Goal: Task Accomplishment & Management: Manage account settings

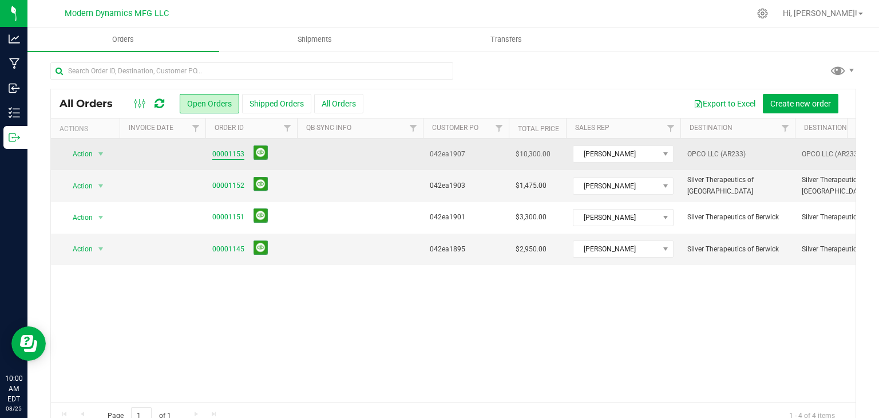
click at [230, 150] on link "00001153" at bounding box center [228, 154] width 32 height 11
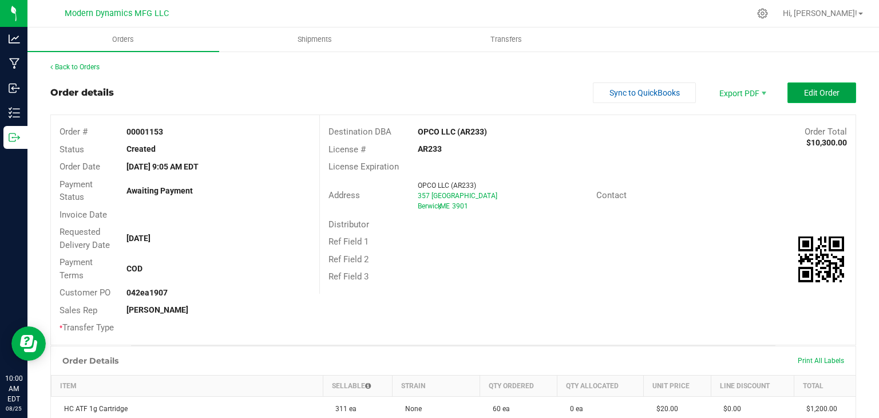
click at [815, 88] on span "Edit Order" at bounding box center [821, 92] width 35 height 9
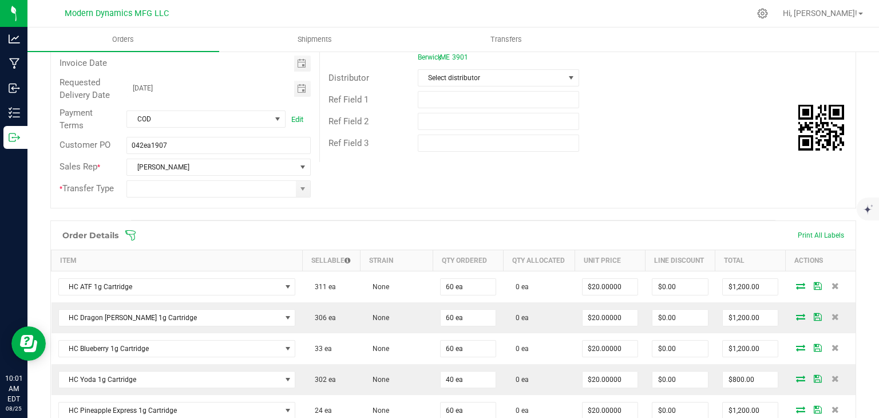
scroll to position [172, 0]
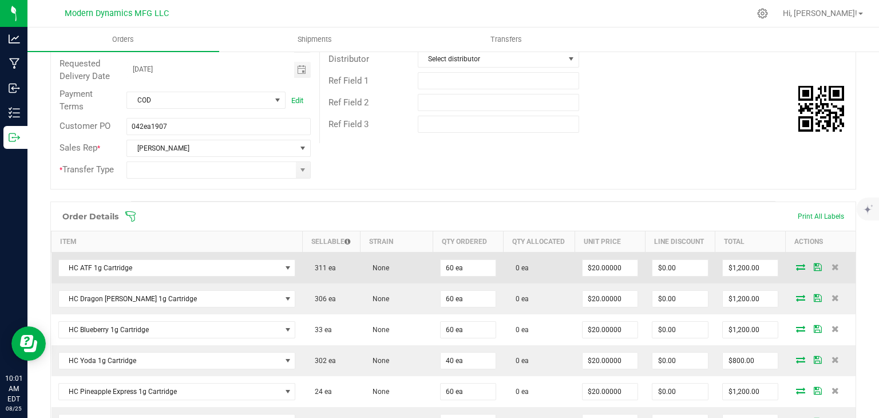
click at [796, 267] on icon at bounding box center [800, 266] width 9 height 7
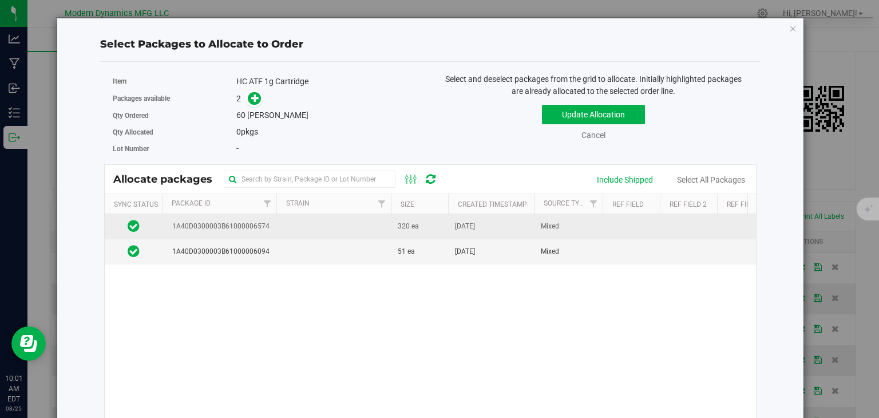
drag, startPoint x: 298, startPoint y: 248, endPoint x: 294, endPoint y: 230, distance: 19.4
click at [298, 247] on td at bounding box center [334, 251] width 115 height 25
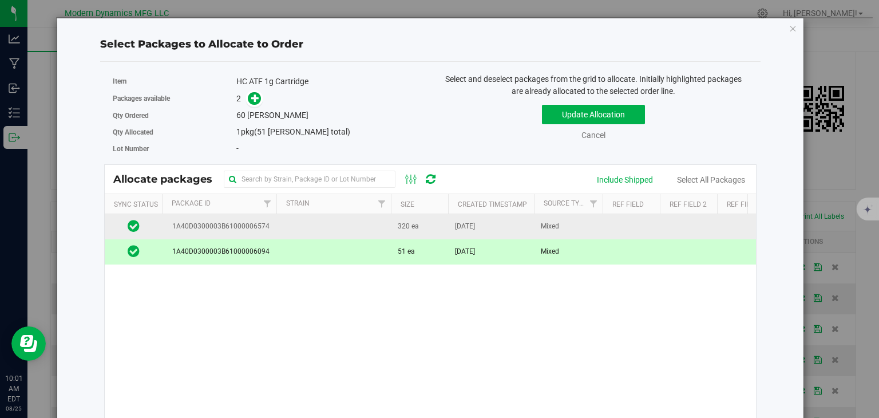
click at [293, 230] on td at bounding box center [334, 226] width 115 height 25
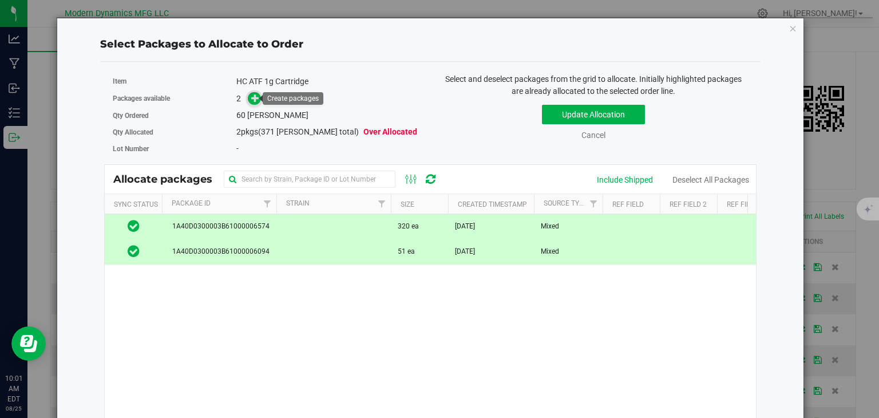
click at [252, 94] on icon at bounding box center [255, 98] width 8 height 8
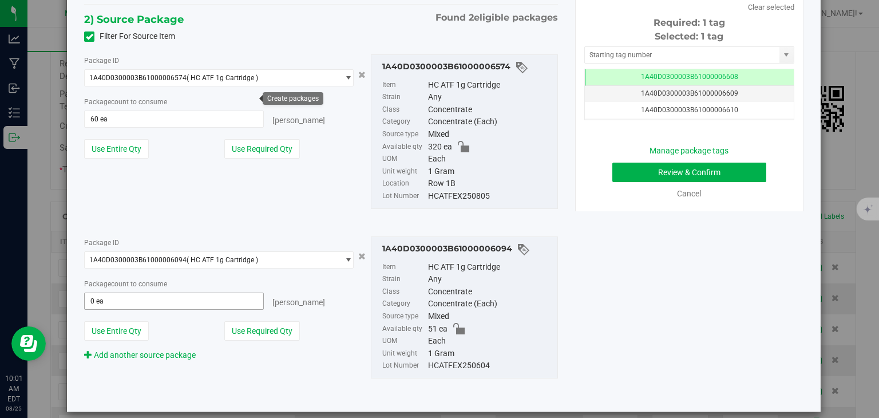
click at [105, 301] on span "0 ea 0" at bounding box center [173, 301] width 179 height 17
click at [105, 301] on input "text" at bounding box center [174, 301] width 178 height 16
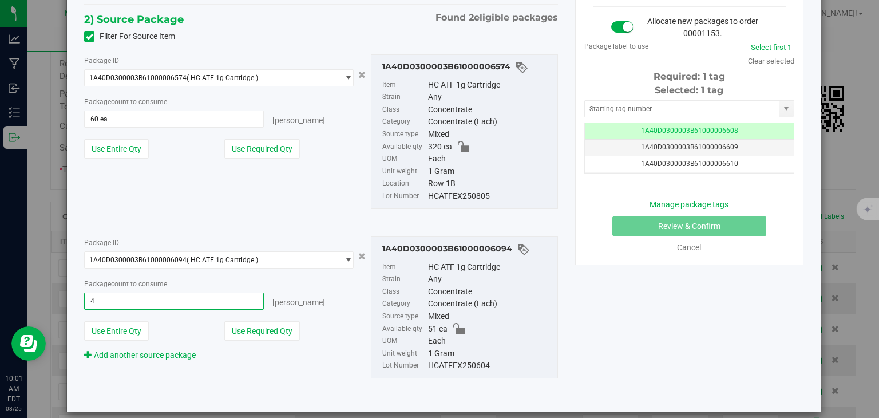
type input "40"
type input "40 ea"
click at [119, 117] on span "60 ea 60" at bounding box center [173, 118] width 179 height 17
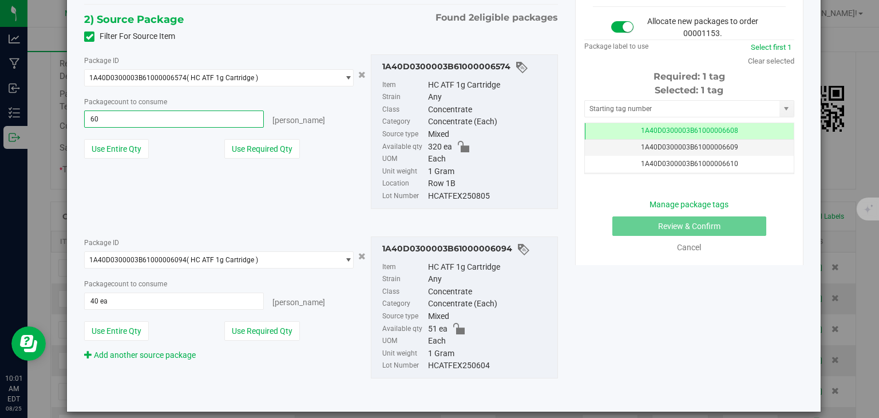
click at [119, 117] on input "60" at bounding box center [174, 119] width 178 height 16
type input "20"
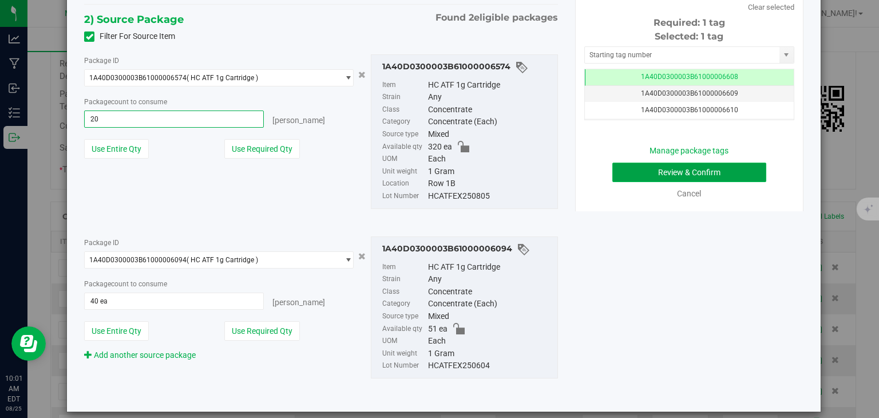
type input "20 ea"
click at [690, 170] on button "Review & Confirm" at bounding box center [690, 172] width 154 height 19
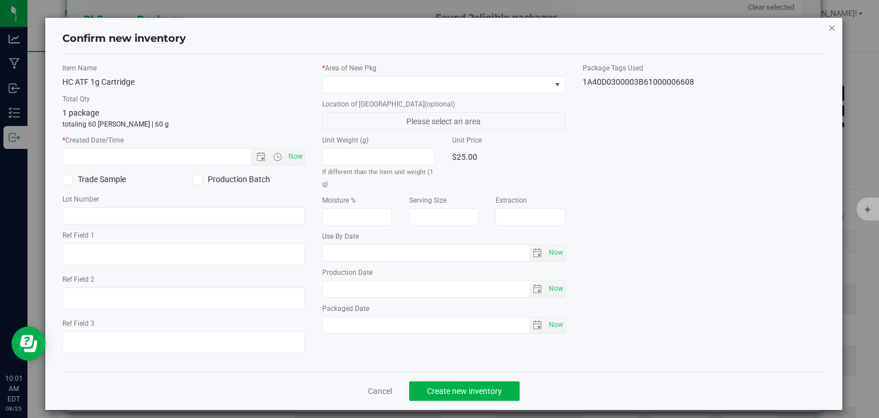
click at [828, 24] on icon "button" at bounding box center [832, 28] width 8 height 14
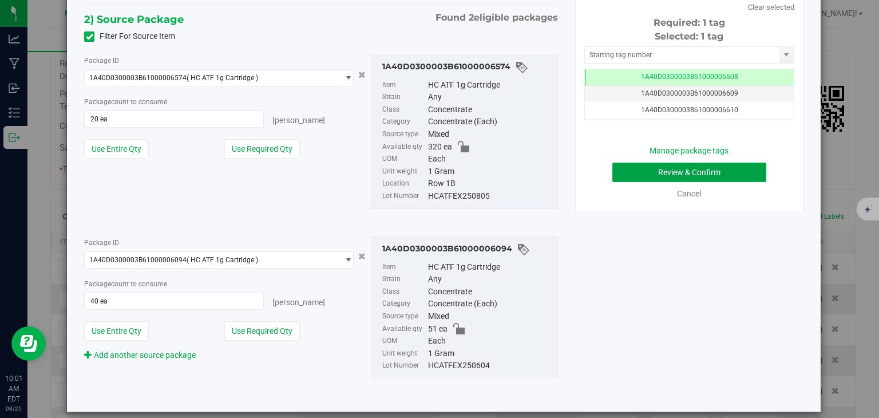
click at [658, 167] on button "Review & Confirm" at bounding box center [690, 172] width 154 height 19
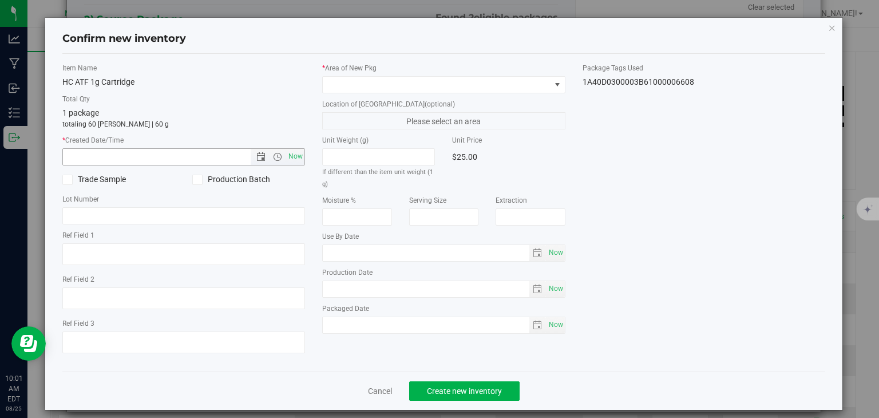
drag, startPoint x: 290, startPoint y: 153, endPoint x: 318, endPoint y: 135, distance: 33.5
click at [291, 153] on span "Now" at bounding box center [295, 156] width 19 height 17
type input "8/25/2025 10:01 AM"
click at [406, 85] on span at bounding box center [437, 85] width 228 height 16
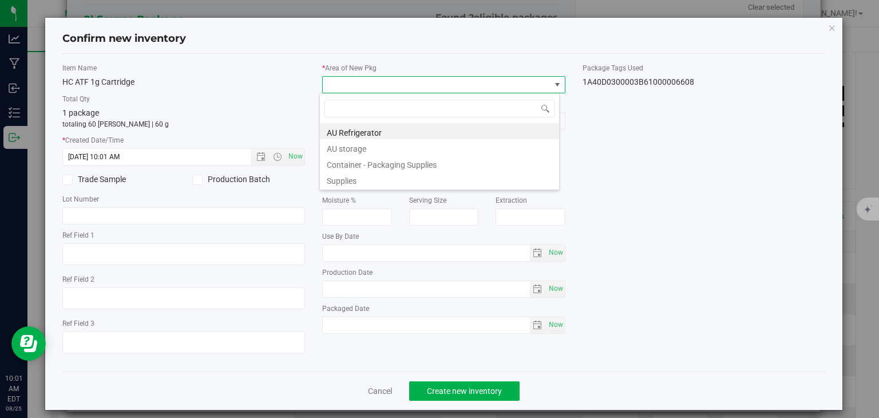
click at [394, 159] on li "Container - Packaging Supplies" at bounding box center [439, 163] width 239 height 16
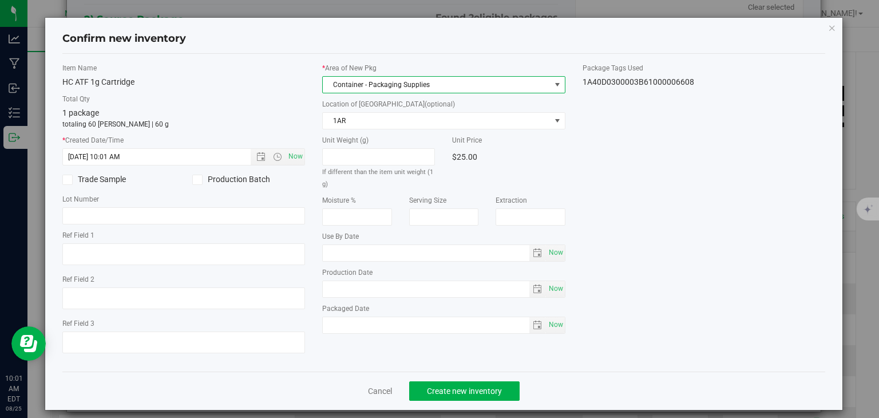
click at [423, 81] on span "Container - Packaging Supplies" at bounding box center [437, 85] width 228 height 16
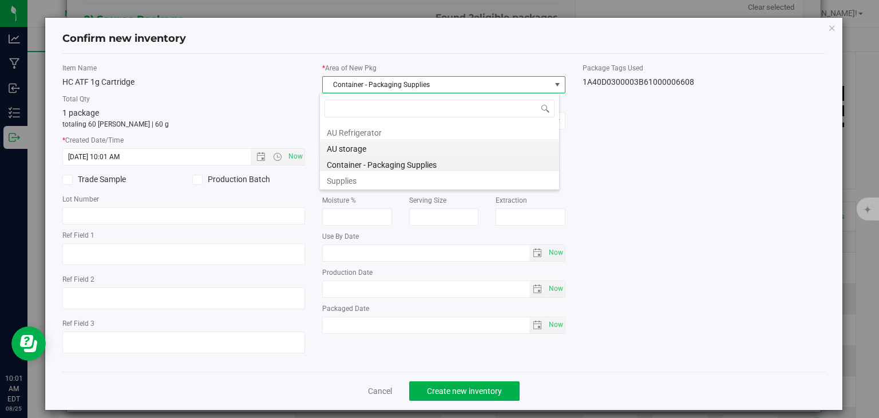
click at [386, 149] on li "AU storage" at bounding box center [439, 147] width 239 height 16
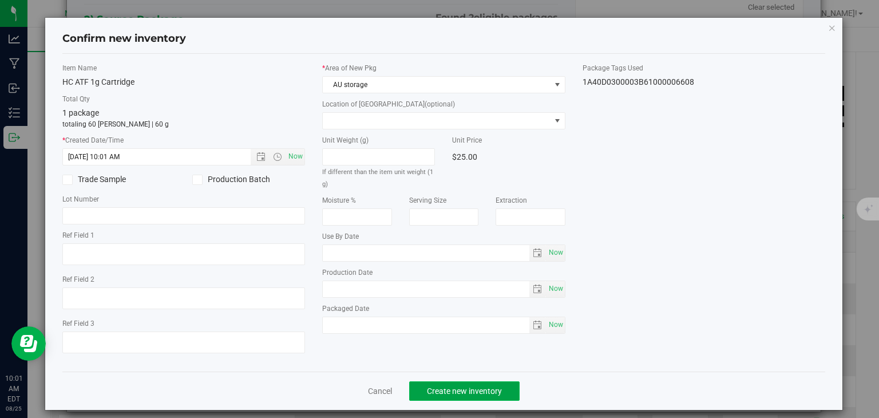
click at [452, 392] on span "Create new inventory" at bounding box center [464, 390] width 75 height 9
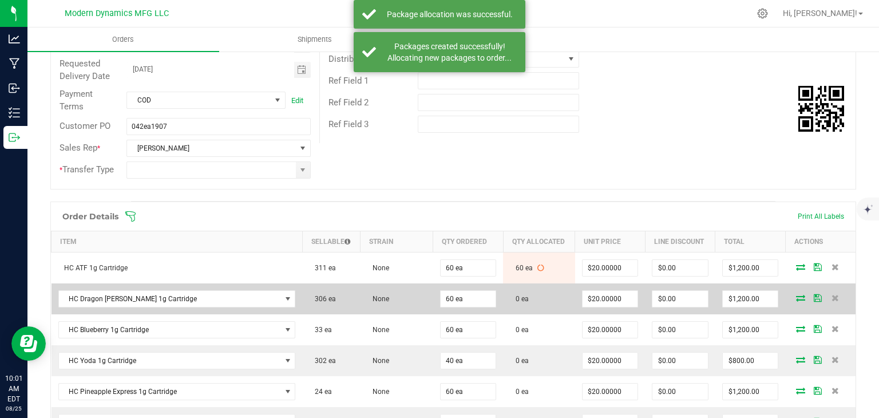
click at [796, 297] on icon at bounding box center [800, 297] width 9 height 7
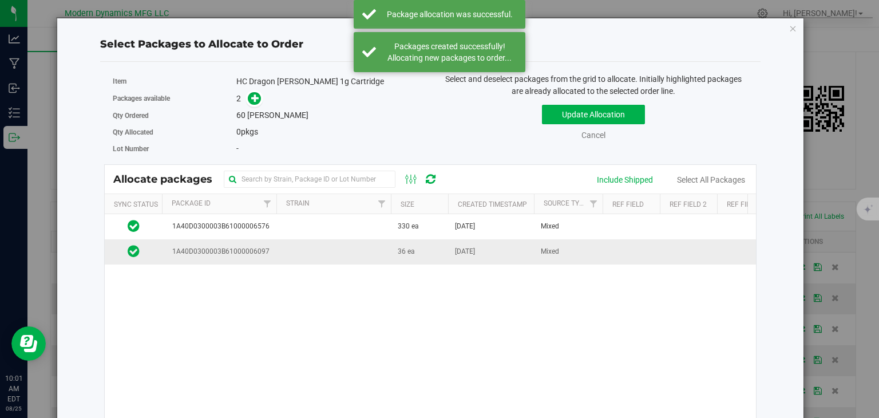
click at [333, 250] on td at bounding box center [334, 251] width 115 height 25
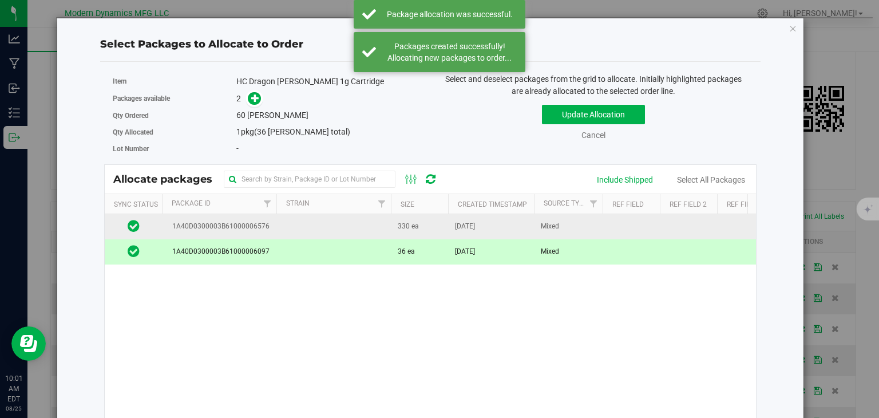
click at [337, 229] on td at bounding box center [334, 226] width 115 height 25
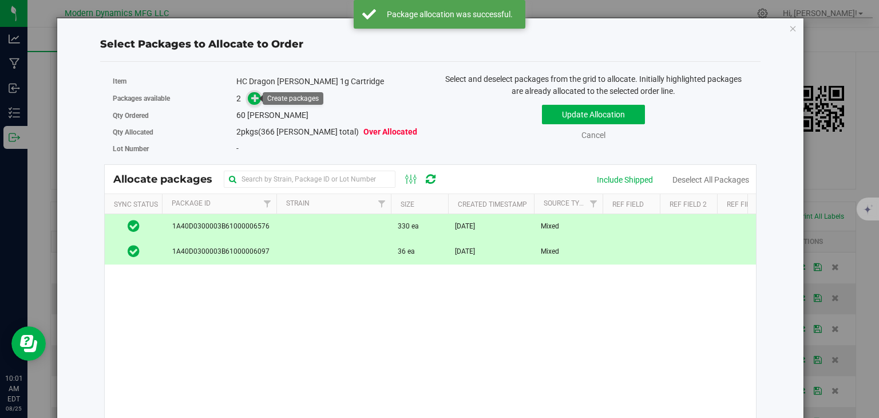
click at [254, 94] on icon at bounding box center [255, 98] width 8 height 8
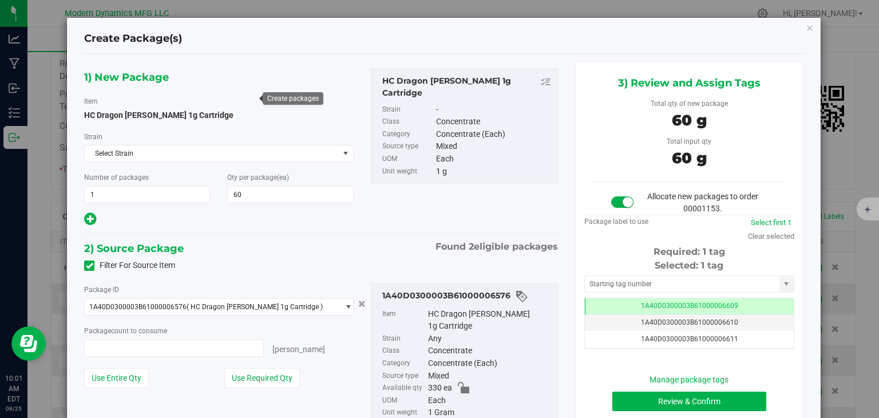
type input "60 ea"
type input "60"
type input "0 ea"
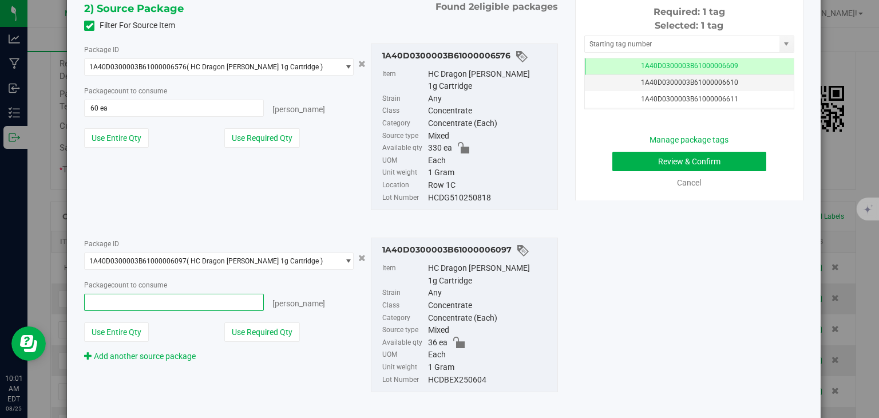
click at [107, 294] on span at bounding box center [173, 302] width 179 height 17
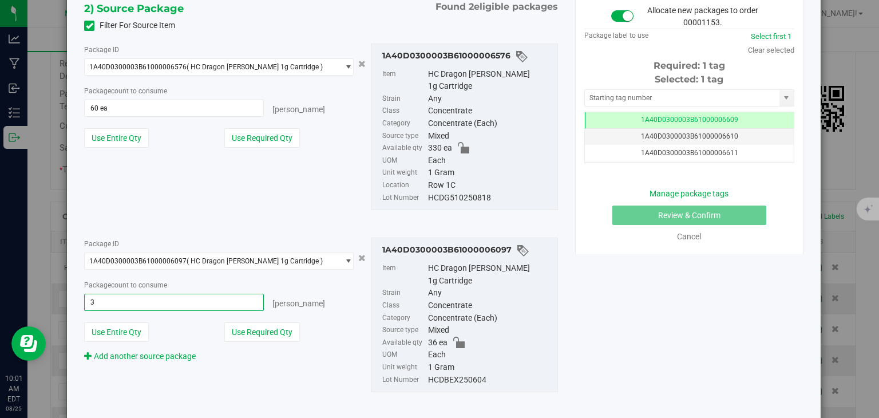
type input "35"
type input "35 ea"
click at [105, 102] on span "60 ea 60" at bounding box center [173, 108] width 179 height 17
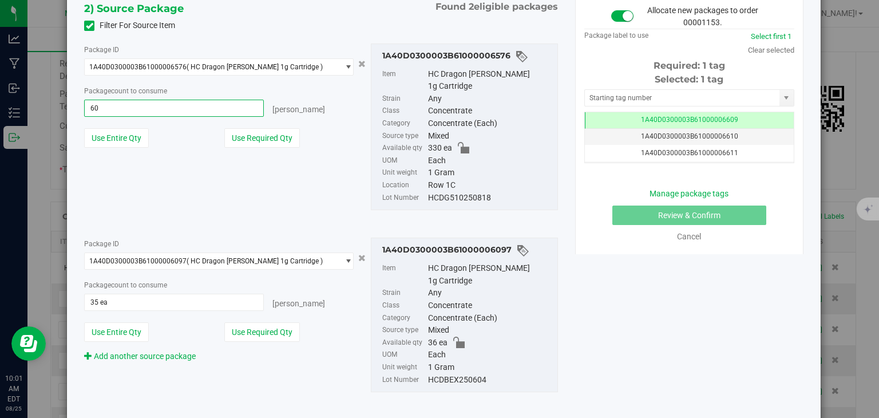
click at [105, 102] on input "60" at bounding box center [174, 108] width 178 height 16
type input "25"
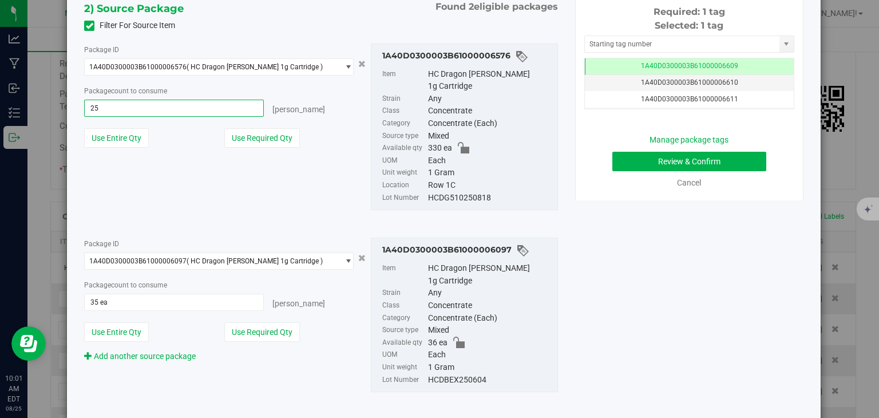
type input "25 ea"
click at [694, 200] on div "1) New Package Item HC Dragon Berry 1g Cartridge Strain Select Strain Select St…" at bounding box center [444, 119] width 736 height 593
click at [711, 161] on button "Review & Confirm" at bounding box center [690, 161] width 154 height 19
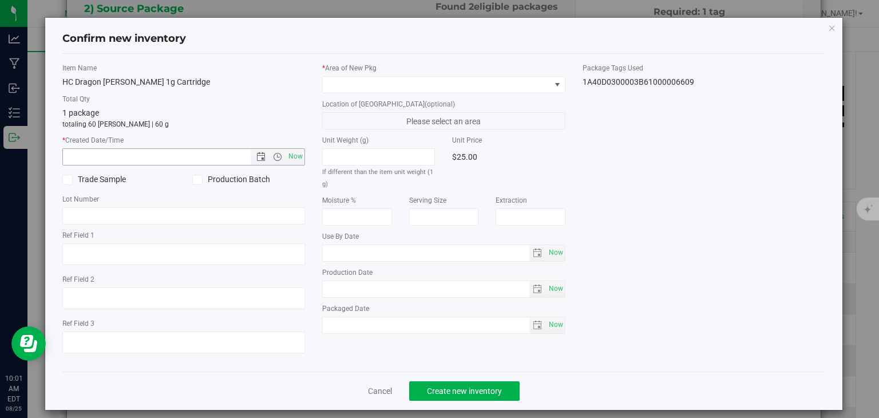
click at [297, 154] on span "Now" at bounding box center [295, 156] width 19 height 17
type input "8/25/2025 10:01 AM"
click at [381, 83] on span at bounding box center [437, 85] width 228 height 16
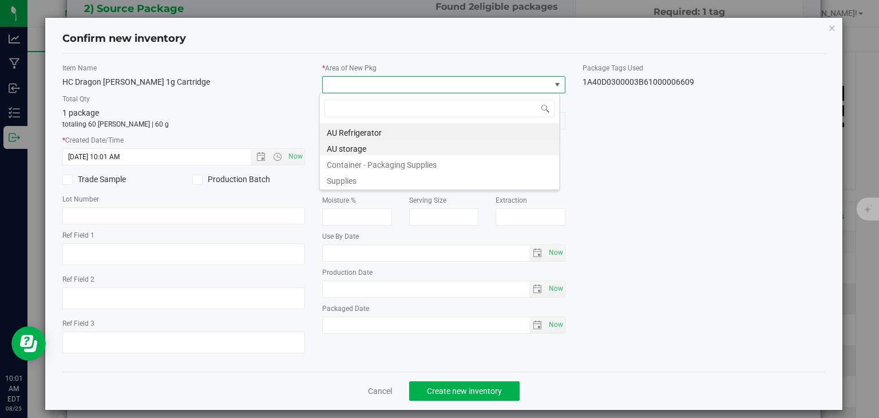
click at [371, 145] on li "AU storage" at bounding box center [439, 147] width 239 height 16
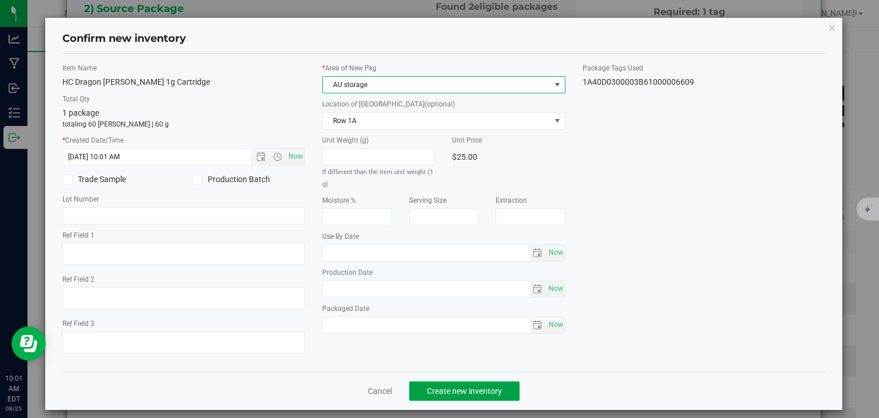
click at [427, 387] on span "Create new inventory" at bounding box center [464, 390] width 75 height 9
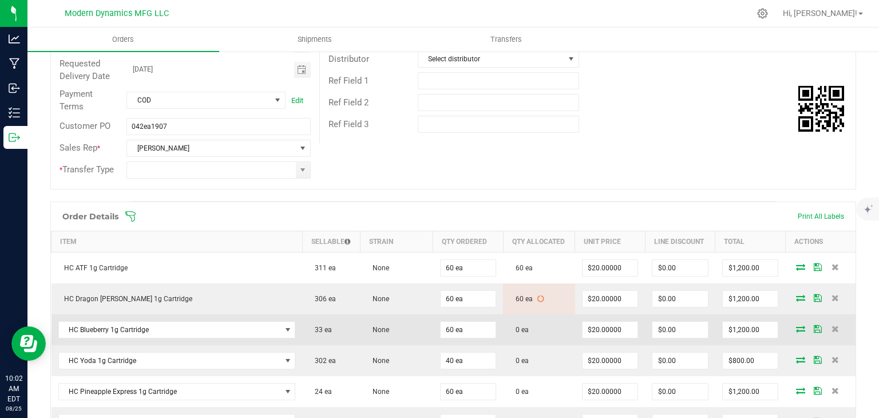
click at [796, 325] on icon at bounding box center [800, 328] width 9 height 7
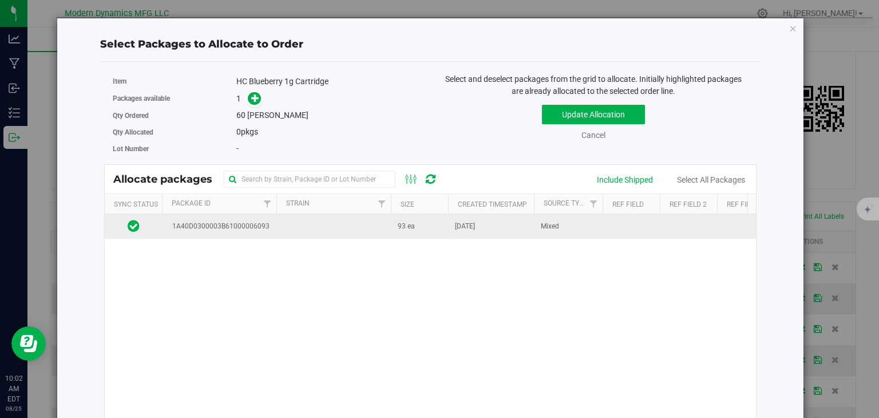
click at [229, 228] on span "1A40D0300003B61000006093" at bounding box center [218, 226] width 101 height 11
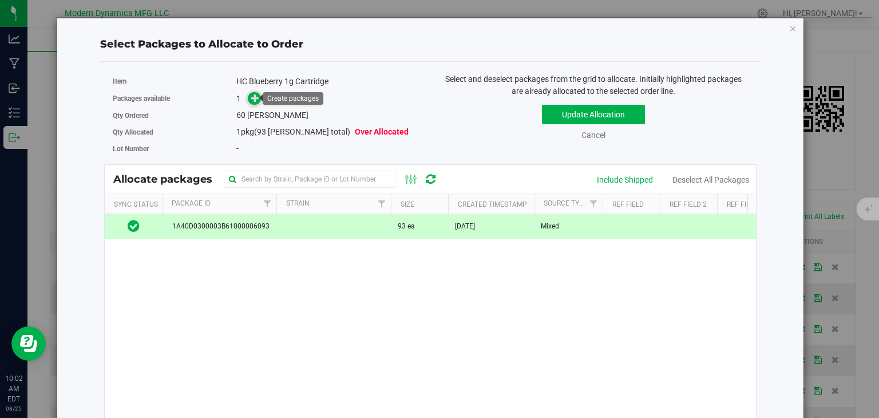
click at [251, 97] on icon at bounding box center [255, 98] width 8 height 8
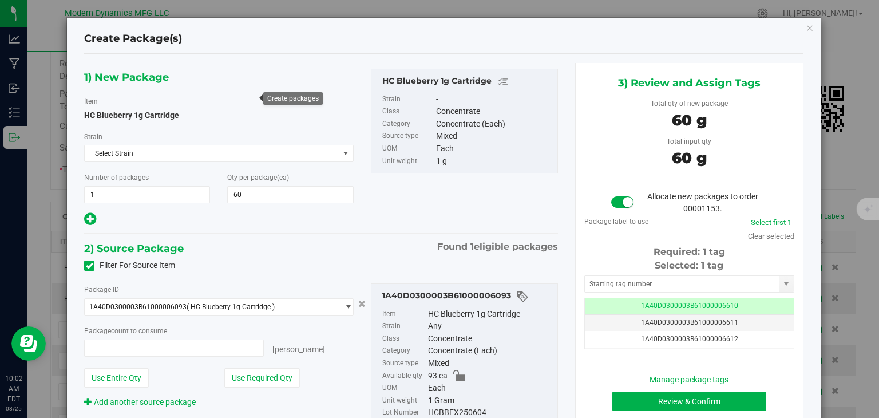
type input "60 ea"
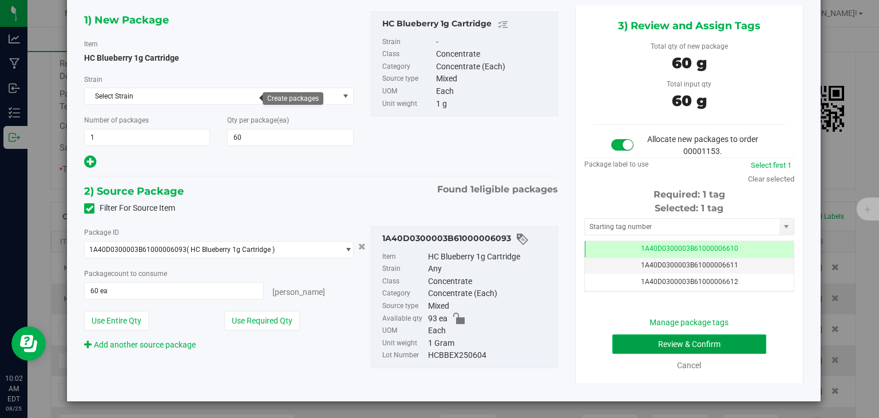
click at [648, 340] on button "Review & Confirm" at bounding box center [690, 343] width 154 height 19
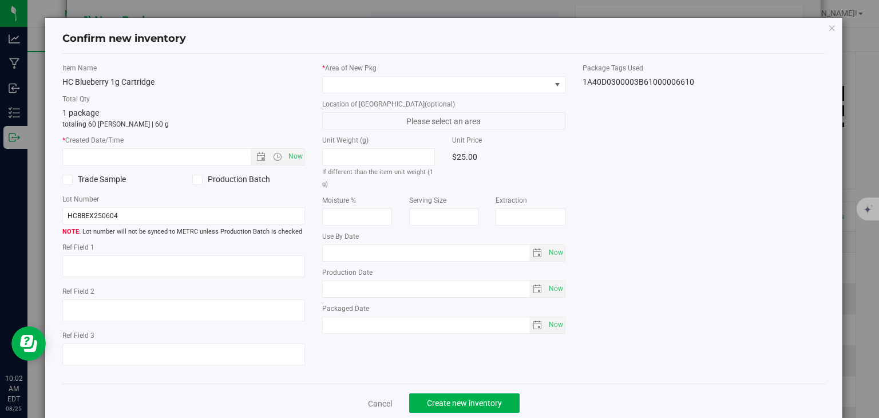
type input "2025-06-04"
click at [296, 152] on span "Now" at bounding box center [295, 156] width 19 height 17
type input "8/25/2025 10:02 AM"
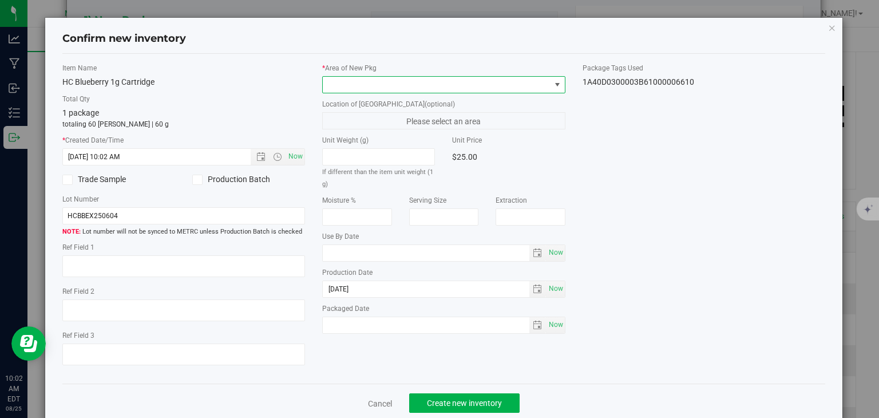
click at [378, 88] on span at bounding box center [437, 85] width 228 height 16
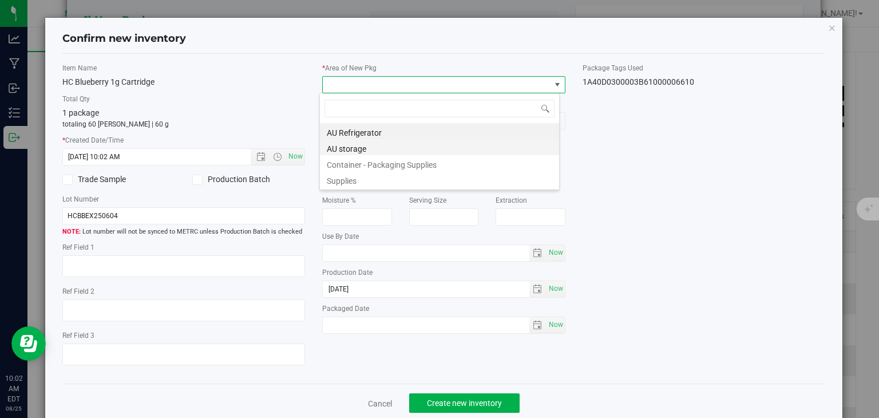
click at [364, 140] on li "AU storage" at bounding box center [439, 147] width 239 height 16
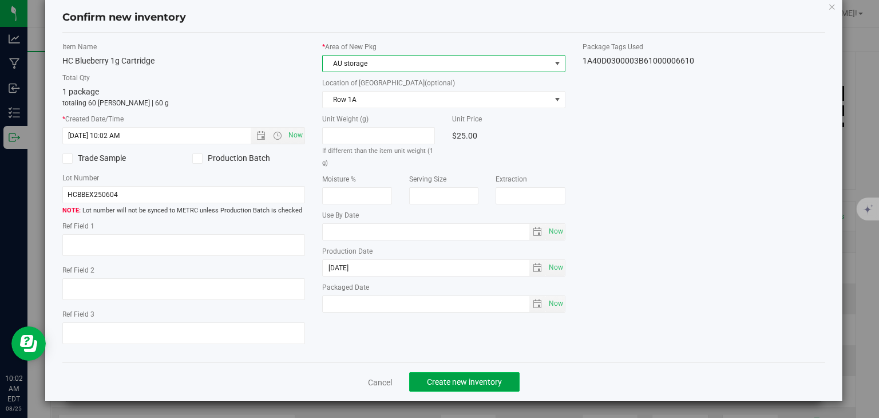
click at [464, 377] on span "Create new inventory" at bounding box center [464, 381] width 75 height 9
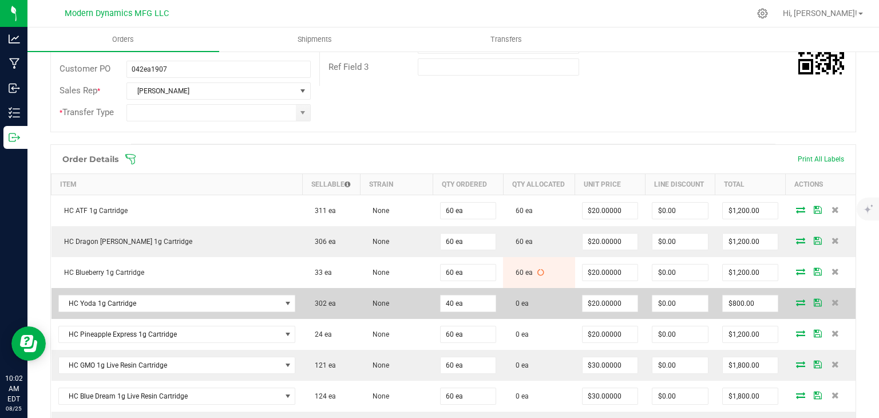
click at [796, 299] on icon at bounding box center [800, 302] width 9 height 7
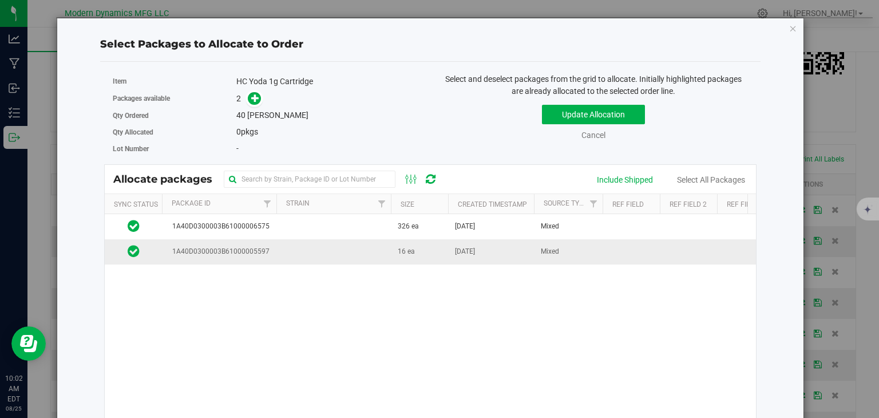
click at [452, 245] on td "Apr 9, 2025" at bounding box center [491, 251] width 86 height 25
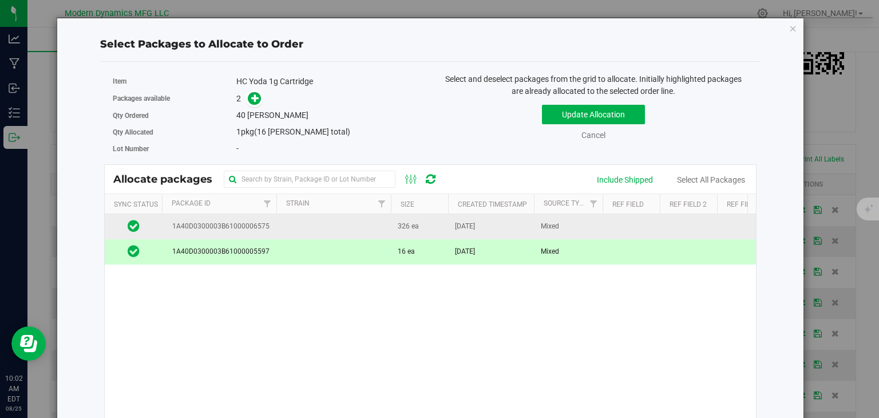
click at [438, 217] on td "326 ea" at bounding box center [419, 226] width 57 height 25
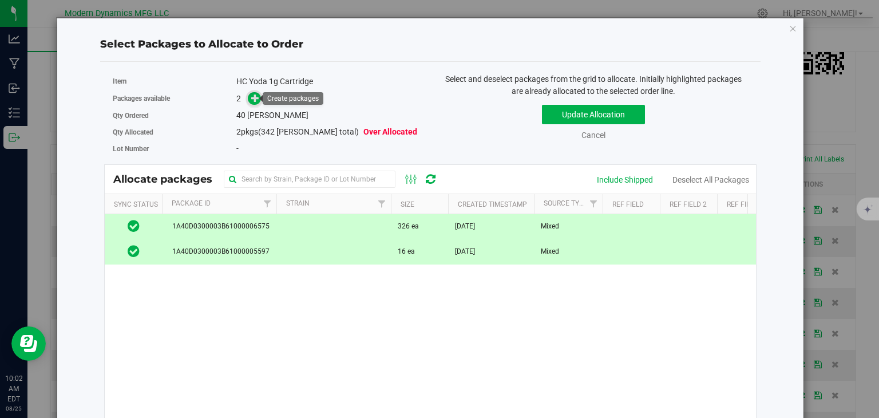
click at [254, 94] on icon at bounding box center [255, 98] width 8 height 8
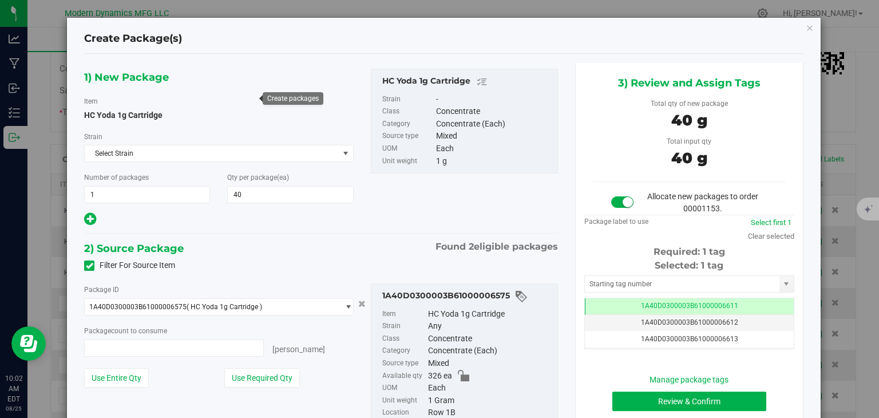
type input "40 ea"
type input "40"
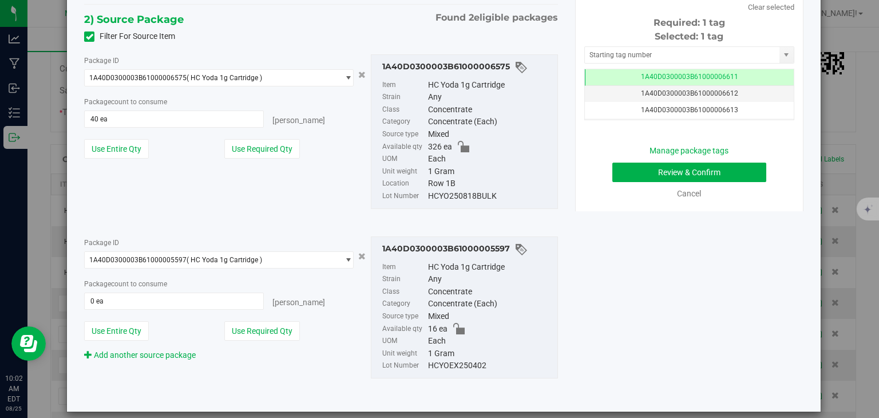
click at [123, 339] on div "Package ID 1A40D0300003B61000005597 ( HC Yoda 1g Cartridge ) 1A40D0300003B61000…" at bounding box center [219, 298] width 286 height 125
click at [127, 330] on button "Use Entire Qty" at bounding box center [116, 330] width 65 height 19
type input "16 ea"
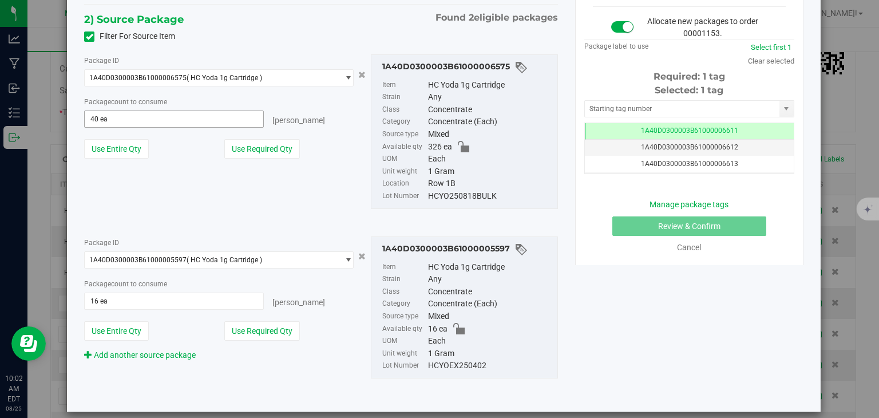
click at [129, 115] on span "40 ea 40" at bounding box center [173, 118] width 179 height 17
click at [129, 115] on input "40" at bounding box center [174, 119] width 178 height 16
type input "44"
type input "44 ea"
click at [748, 349] on div "1) New Package Item HC Yoda 1g Cartridge Strain Select Strain Select Strain Non…" at bounding box center [444, 118] width 736 height 568
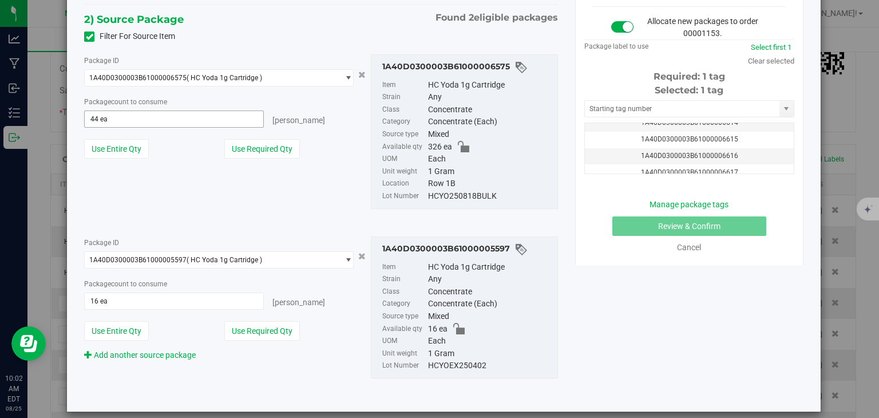
click at [105, 121] on span "44 ea 44" at bounding box center [173, 118] width 179 height 17
click at [105, 121] on input "44" at bounding box center [174, 119] width 178 height 16
type input "24"
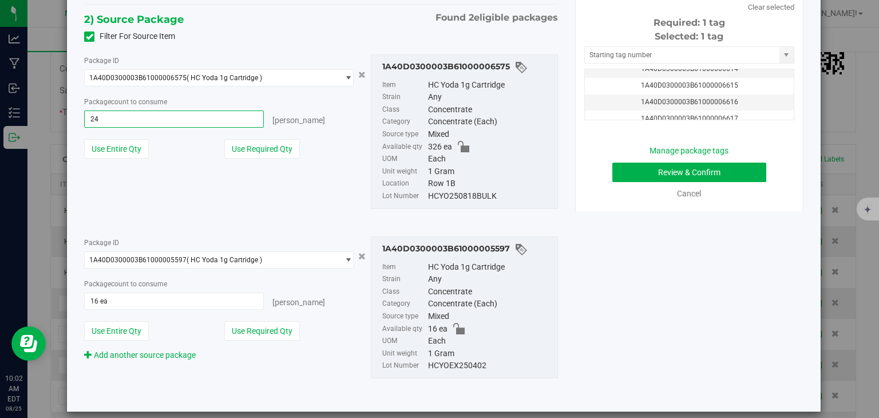
type input "24 ea"
drag, startPoint x: 765, startPoint y: 246, endPoint x: 710, endPoint y: 196, distance: 73.8
click at [765, 244] on div "1) New Package Item HC Yoda 1g Cartridge Strain Select Strain Select Strain Non…" at bounding box center [444, 118] width 736 height 568
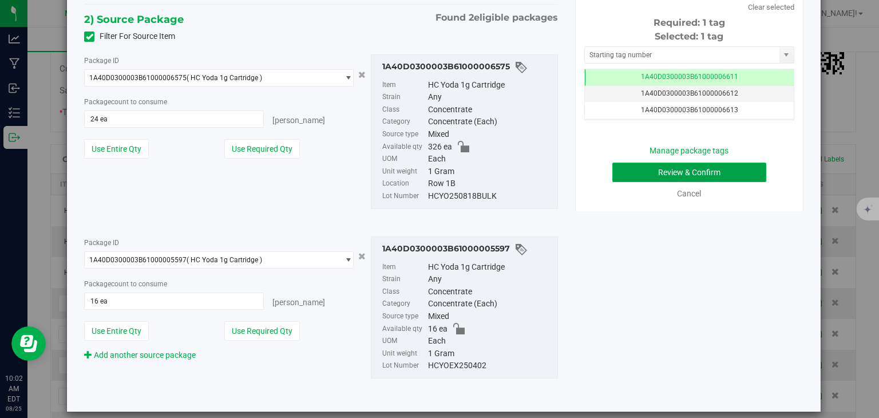
click at [692, 171] on button "Review & Confirm" at bounding box center [690, 172] width 154 height 19
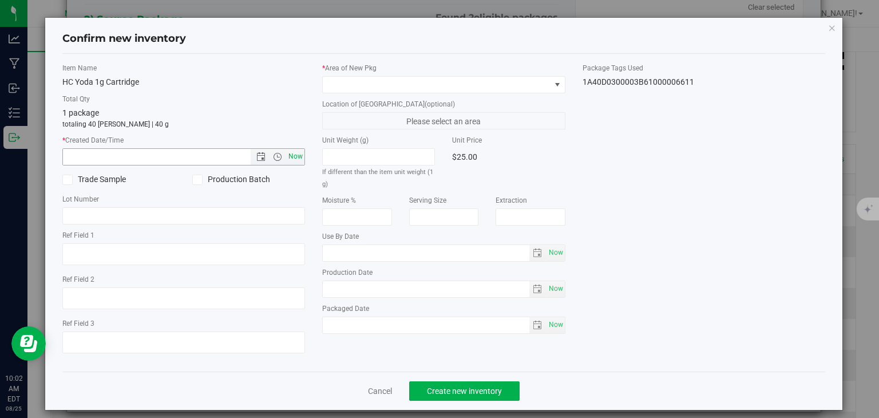
click at [286, 152] on span "Now" at bounding box center [295, 156] width 19 height 17
type input "8/25/2025 10:03 AM"
click at [433, 94] on div "* Area of New Pkg Location of New Pkg (optional) Please select an area Unit Wei…" at bounding box center [444, 201] width 260 height 277
click at [435, 90] on span at bounding box center [437, 85] width 228 height 16
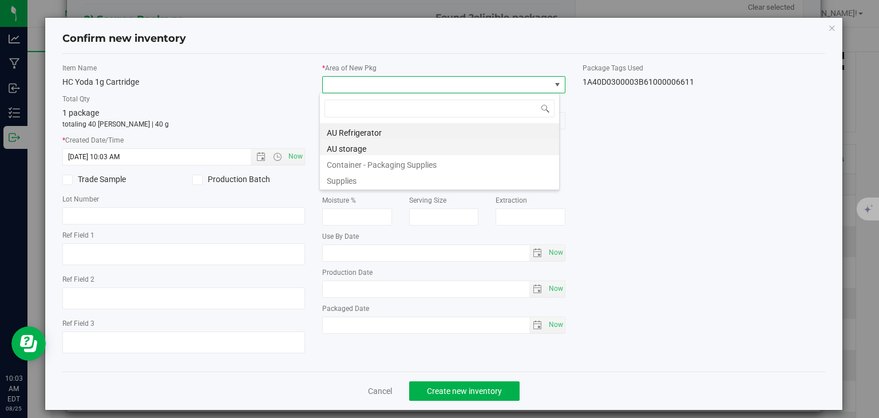
click at [408, 143] on li "AU storage" at bounding box center [439, 147] width 239 height 16
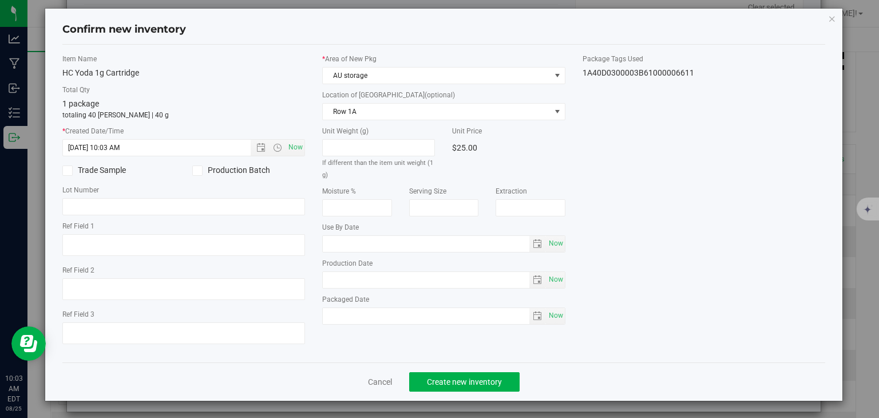
click at [492, 368] on div "Cancel Create new inventory" at bounding box center [444, 381] width 764 height 38
click at [490, 377] on span "Create new inventory" at bounding box center [464, 381] width 75 height 9
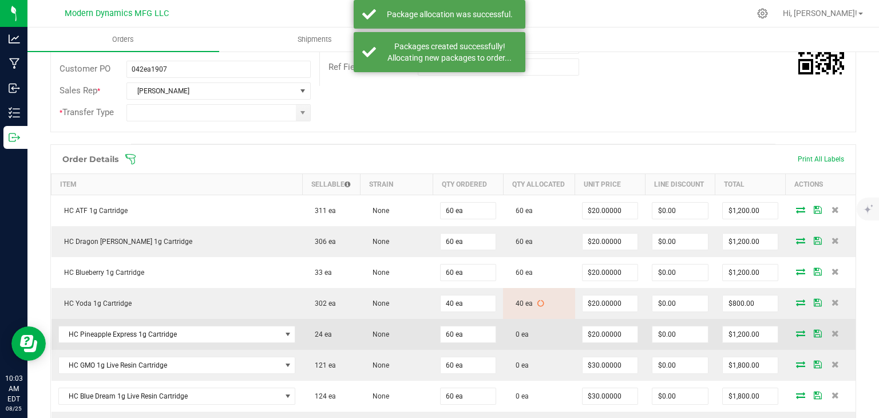
click at [796, 335] on icon at bounding box center [800, 333] width 9 height 7
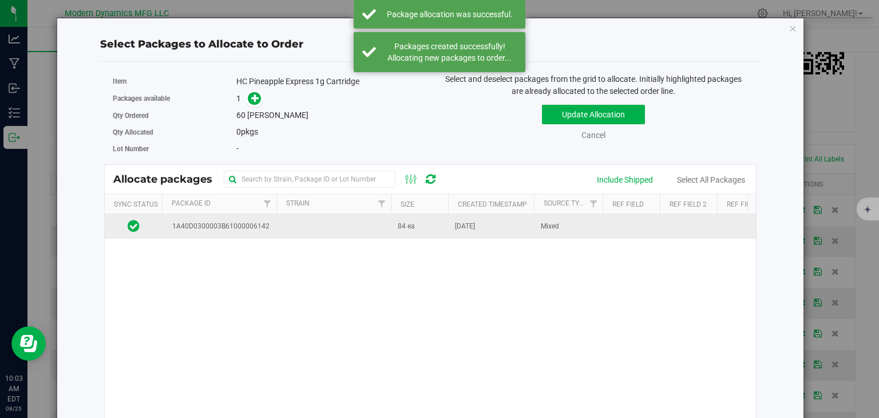
click at [383, 227] on td at bounding box center [334, 226] width 115 height 25
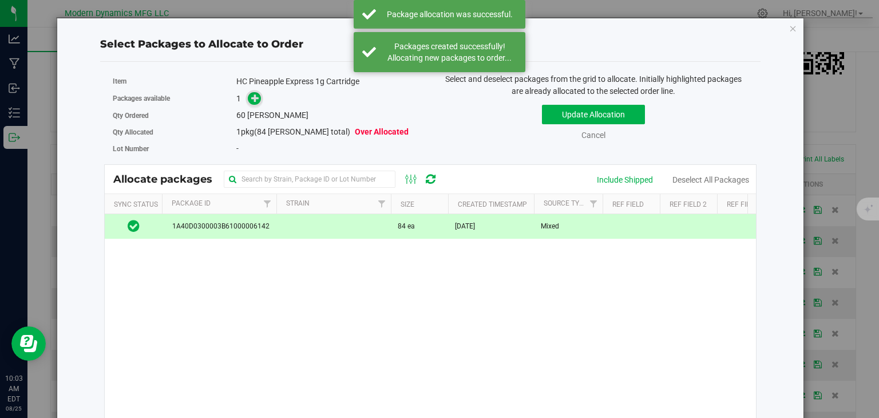
click at [252, 98] on icon at bounding box center [255, 98] width 8 height 8
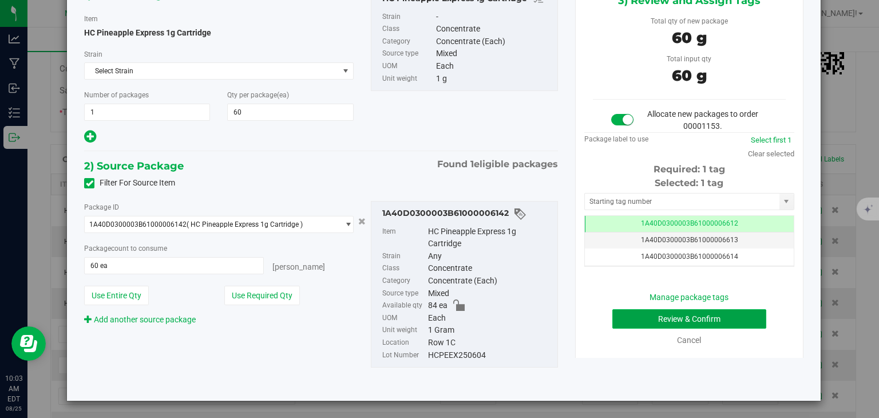
click at [735, 322] on button "Review & Confirm" at bounding box center [690, 318] width 154 height 19
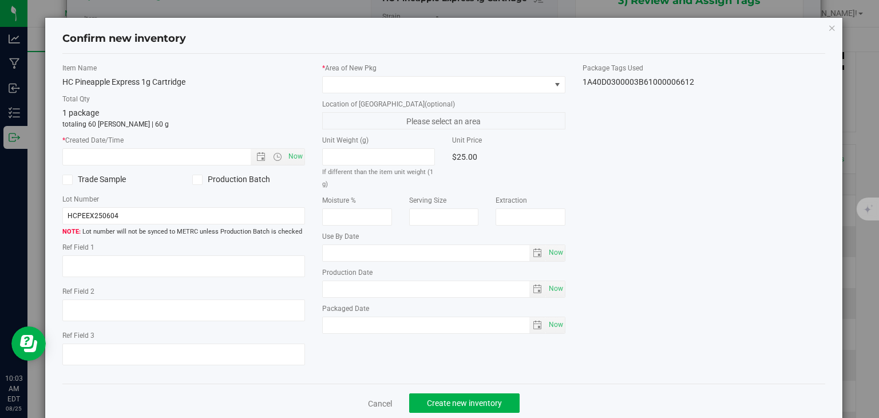
type input "2025-06-04"
click at [289, 149] on span "Now" at bounding box center [295, 156] width 19 height 17
type input "8/25/2025 10:03 AM"
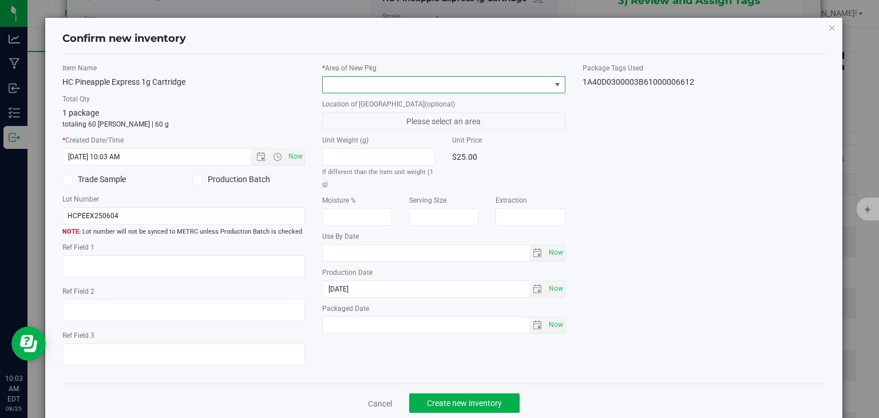
click at [373, 85] on span at bounding box center [437, 85] width 228 height 16
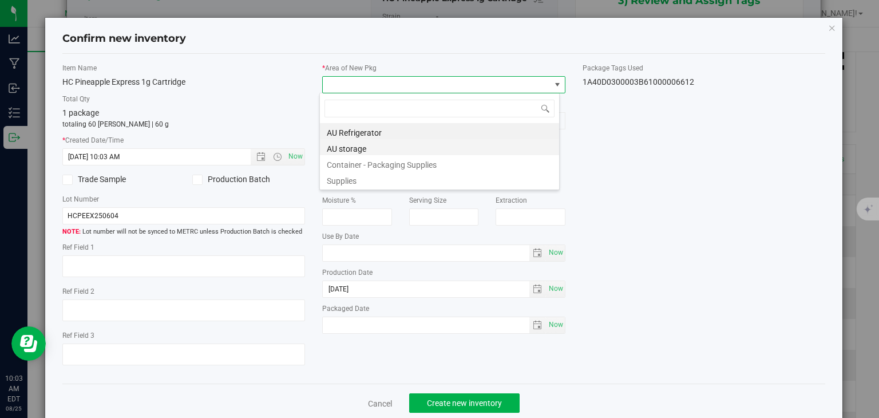
click at [357, 148] on li "AU storage" at bounding box center [439, 147] width 239 height 16
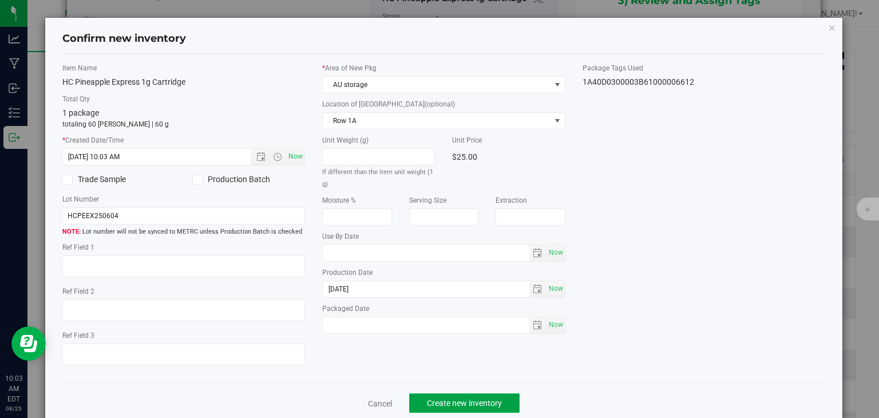
click at [466, 403] on span "Create new inventory" at bounding box center [464, 402] width 75 height 9
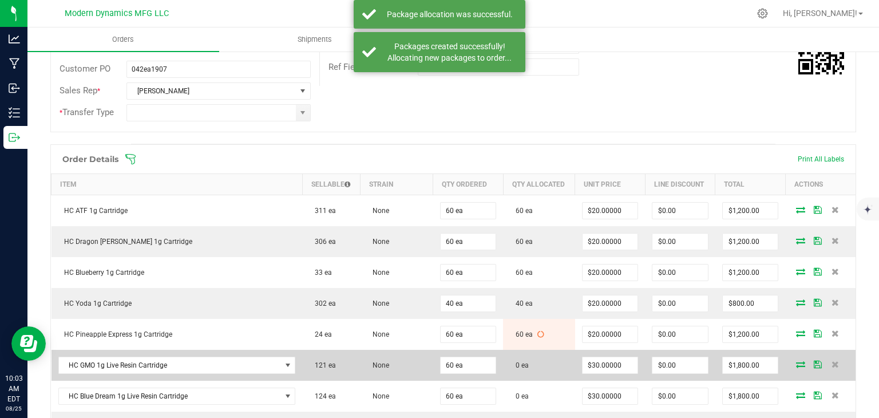
click at [790, 356] on td at bounding box center [820, 365] width 70 height 31
click at [797, 356] on td at bounding box center [820, 365] width 70 height 31
click at [796, 361] on icon at bounding box center [800, 364] width 9 height 7
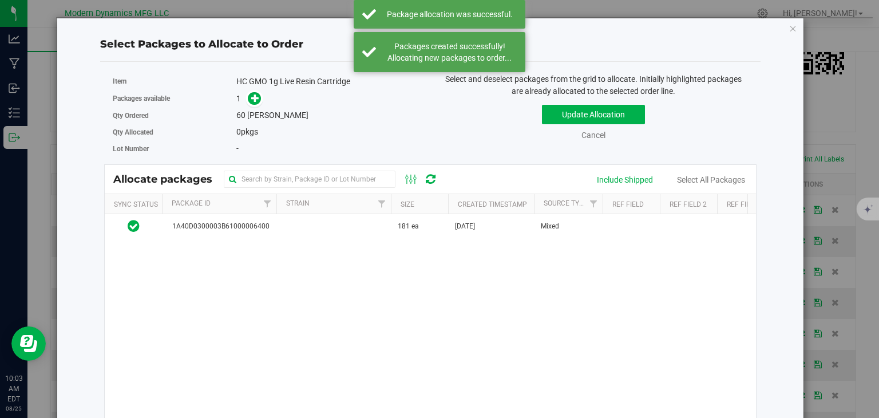
drag, startPoint x: 348, startPoint y: 226, endPoint x: 330, endPoint y: 210, distance: 24.0
click at [348, 225] on td at bounding box center [334, 226] width 115 height 25
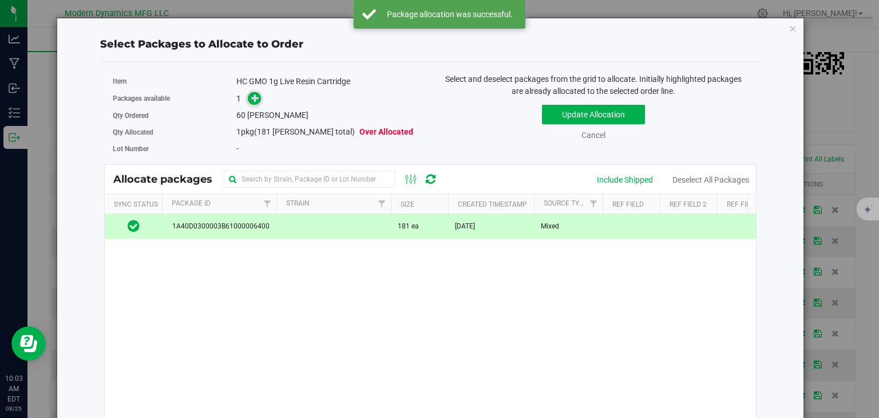
click at [257, 97] on icon at bounding box center [255, 97] width 9 height 9
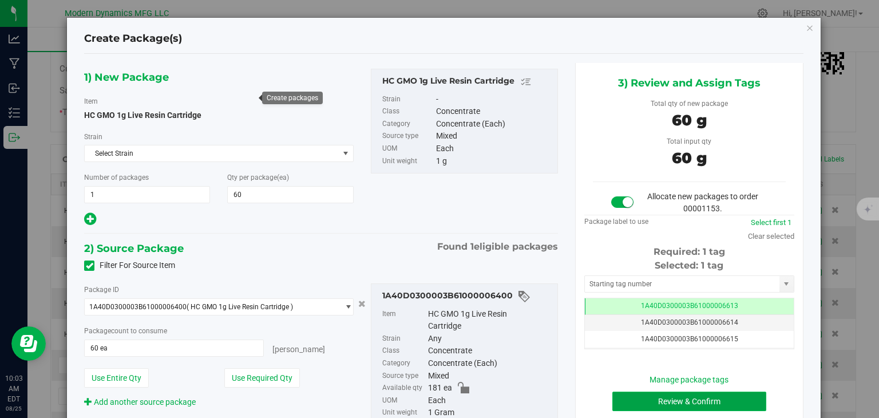
click at [692, 406] on button "Review & Confirm" at bounding box center [690, 401] width 154 height 19
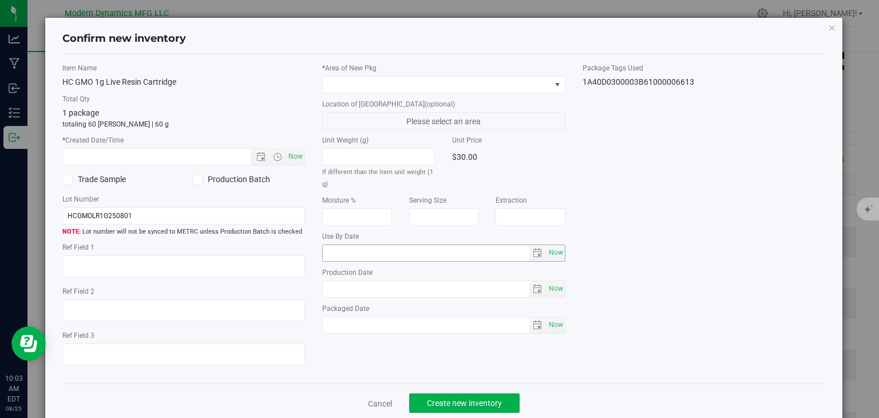
type input "2025-08-01"
click at [295, 152] on span "Now" at bounding box center [295, 156] width 19 height 17
type input "8/25/2025 10:03 AM"
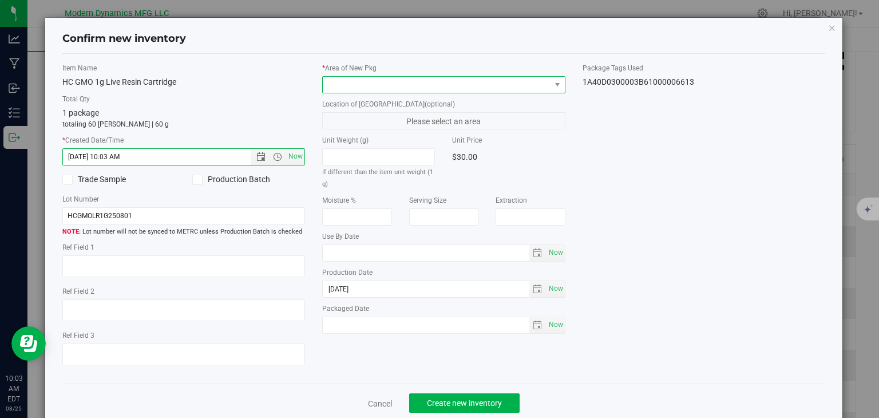
click at [371, 76] on span at bounding box center [443, 84] width 243 height 17
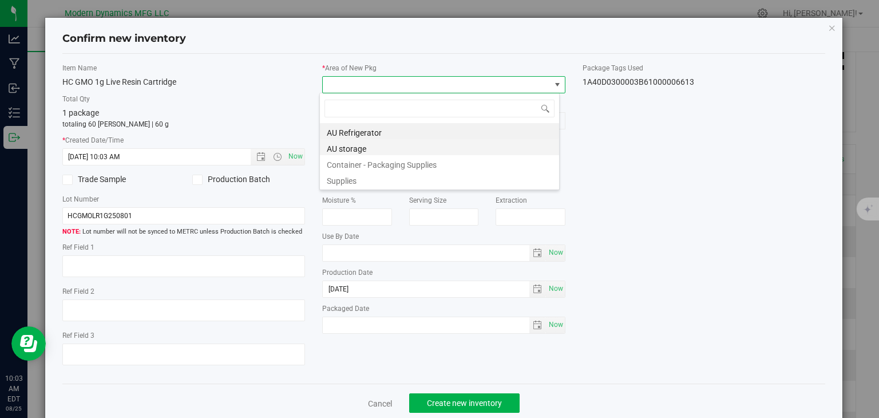
click at [376, 141] on li "AU storage" at bounding box center [439, 147] width 239 height 16
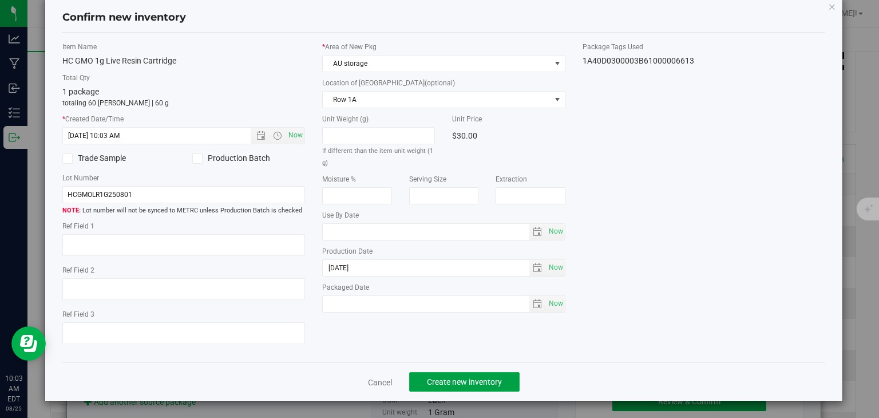
click at [469, 385] on span "Create new inventory" at bounding box center [464, 381] width 75 height 9
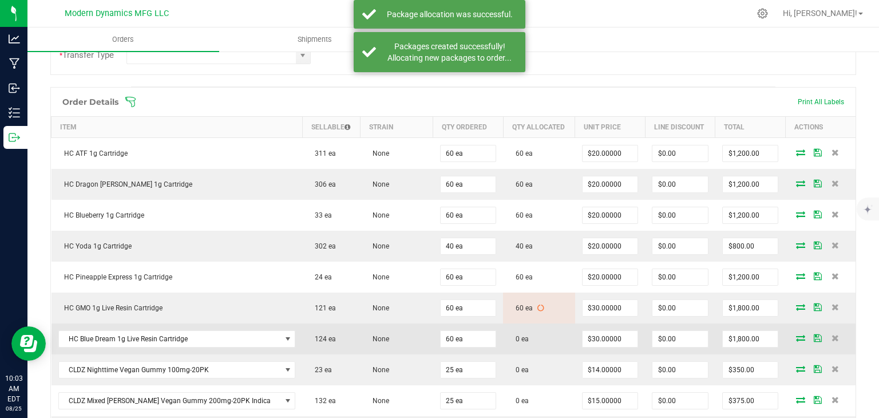
click at [796, 334] on icon at bounding box center [800, 337] width 9 height 7
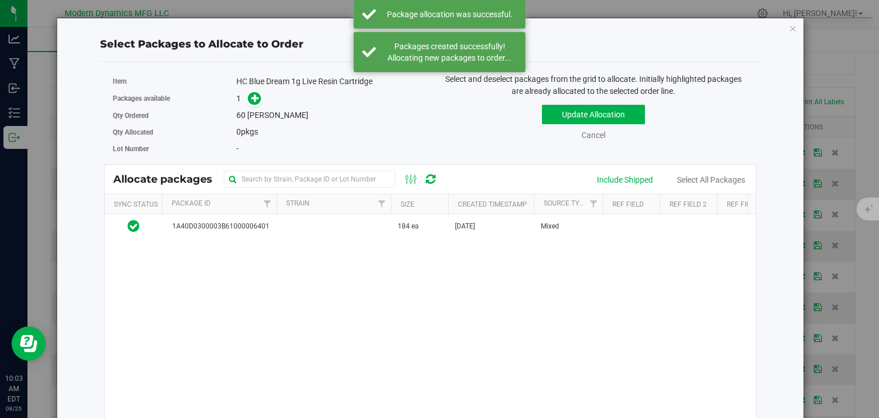
click at [362, 204] on th "Strain" at bounding box center [334, 204] width 115 height 20
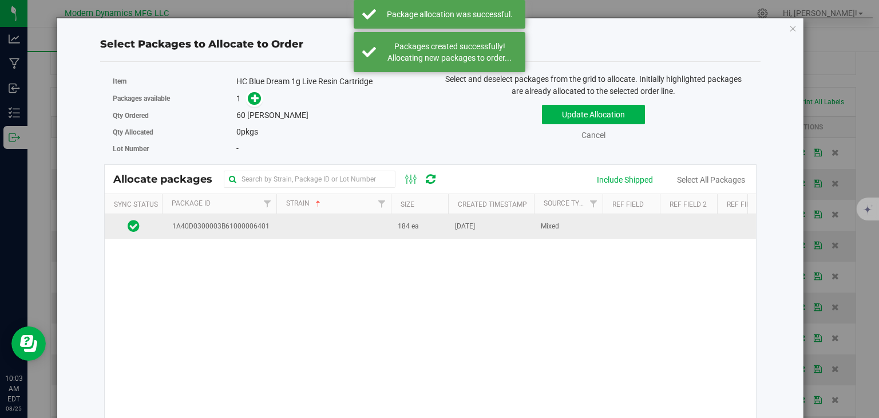
click at [347, 230] on td at bounding box center [334, 226] width 115 height 25
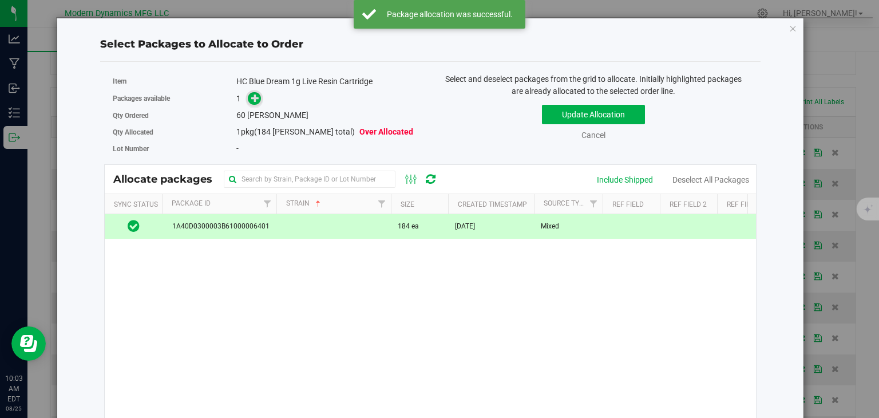
click at [253, 94] on icon at bounding box center [255, 98] width 8 height 8
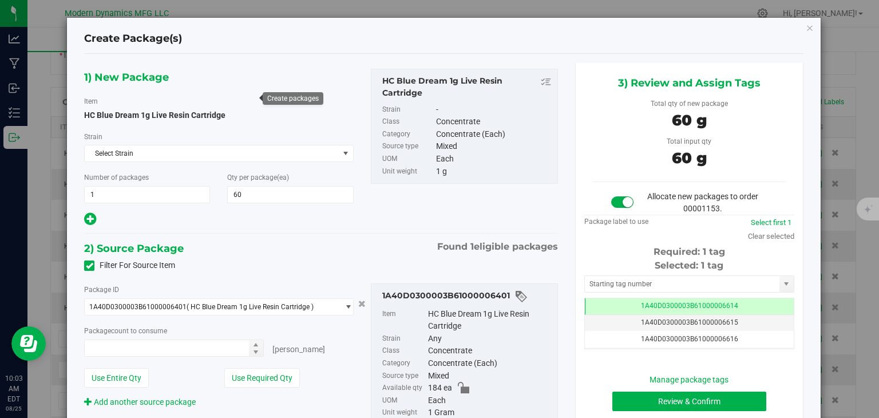
type input "60 ea"
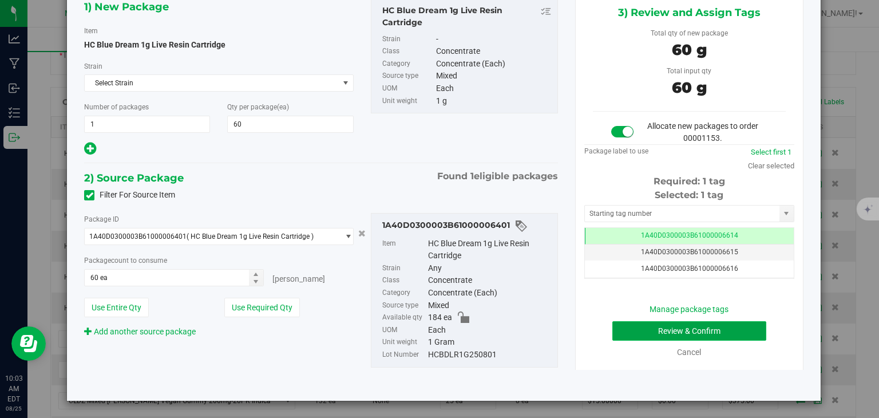
click at [704, 325] on button "Review & Confirm" at bounding box center [690, 330] width 154 height 19
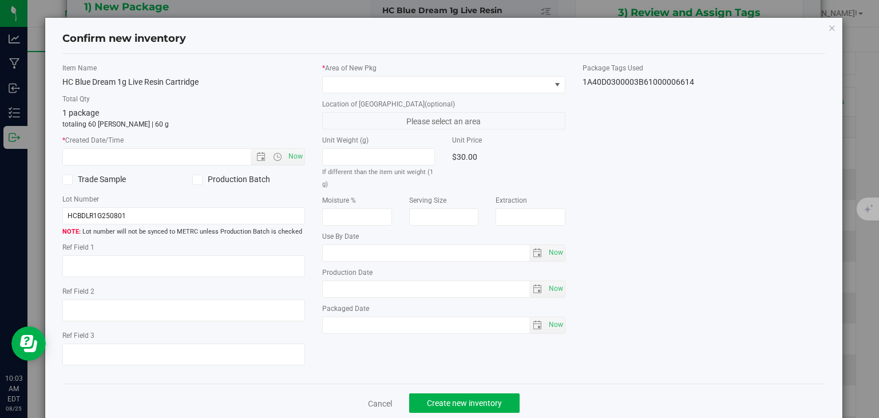
type input "2025-08-01"
drag, startPoint x: 292, startPoint y: 155, endPoint x: 298, endPoint y: 151, distance: 7.0
click at [292, 155] on span "Now" at bounding box center [295, 156] width 19 height 17
type input "8/25/2025 10:03 AM"
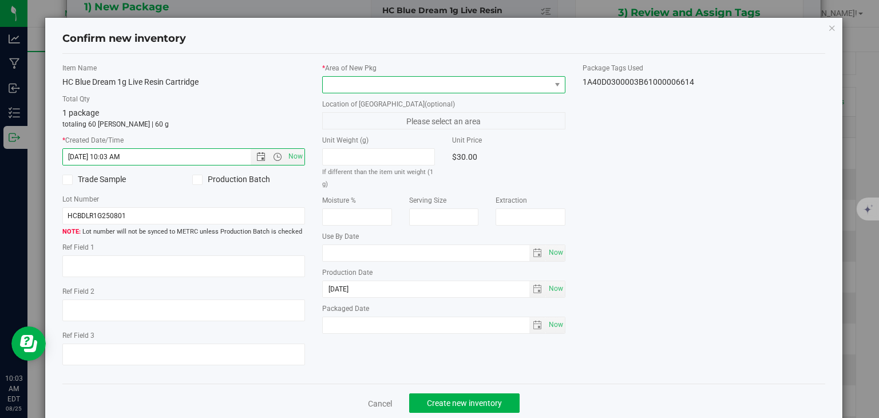
click at [342, 88] on span at bounding box center [437, 85] width 228 height 16
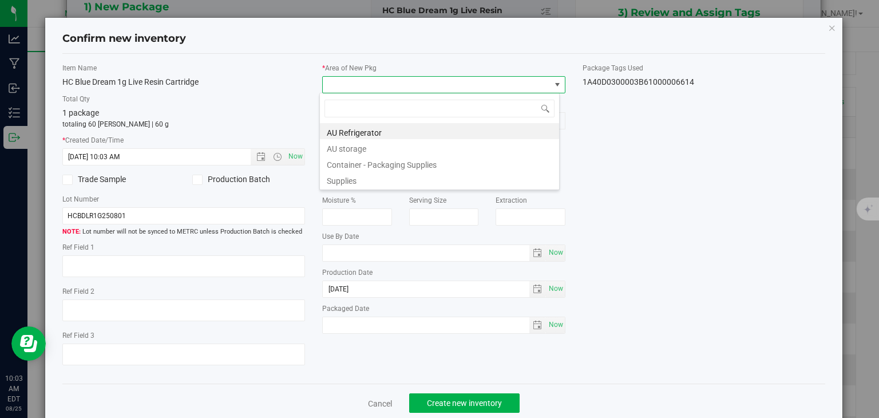
click at [327, 149] on li "AU storage" at bounding box center [439, 147] width 239 height 16
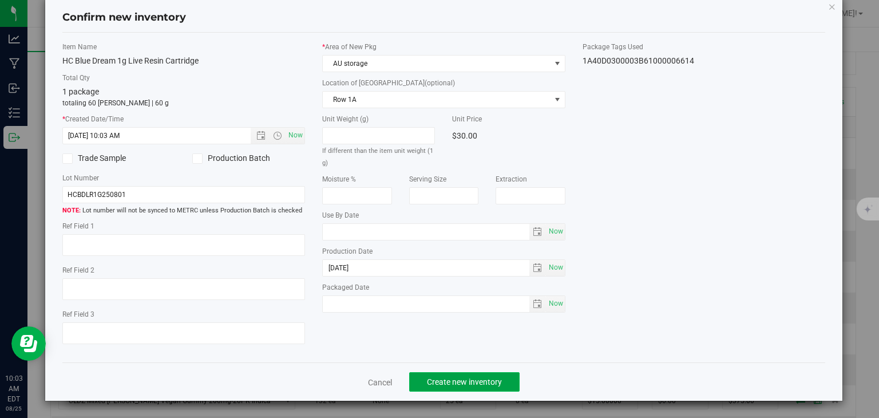
click at [429, 390] on button "Create new inventory" at bounding box center [464, 381] width 110 height 19
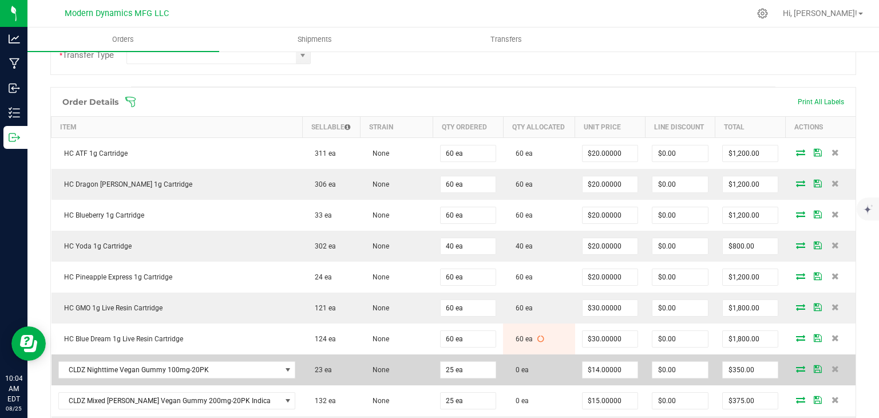
click at [796, 365] on icon at bounding box center [800, 368] width 9 height 7
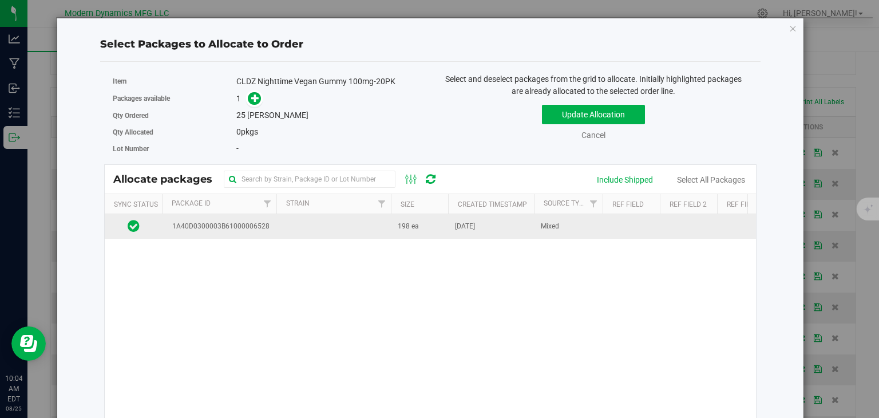
click at [305, 214] on td at bounding box center [334, 226] width 115 height 25
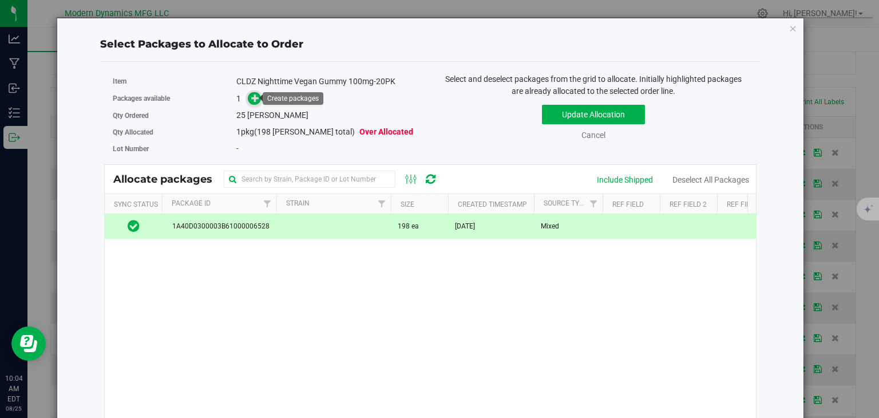
click at [252, 98] on icon at bounding box center [255, 98] width 8 height 8
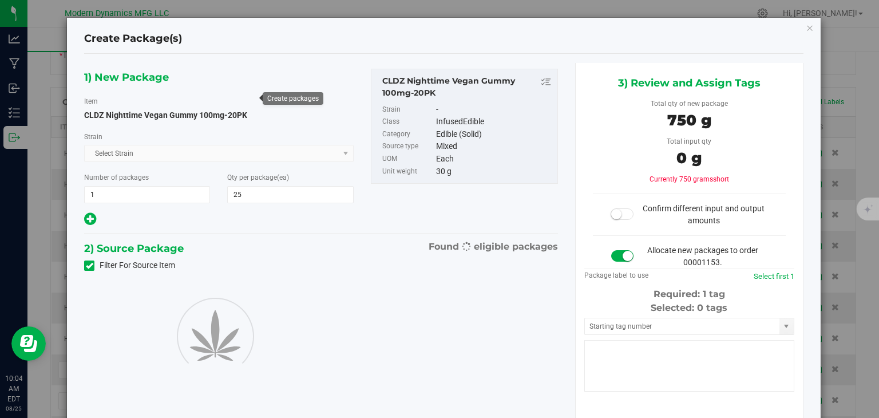
type input "25"
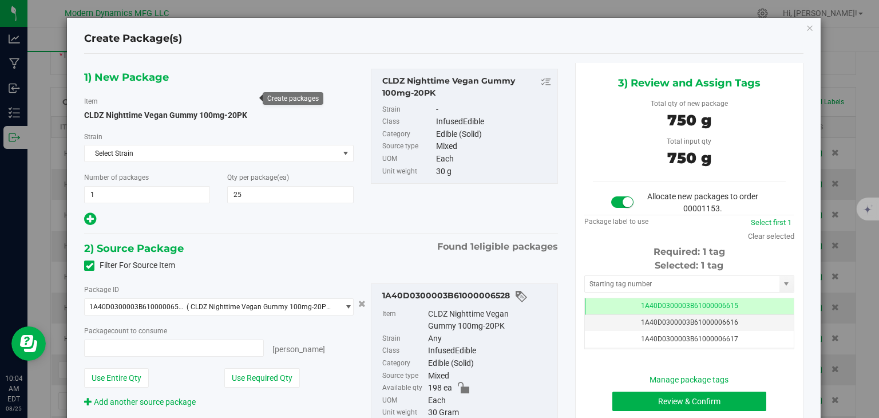
type input "25 ea"
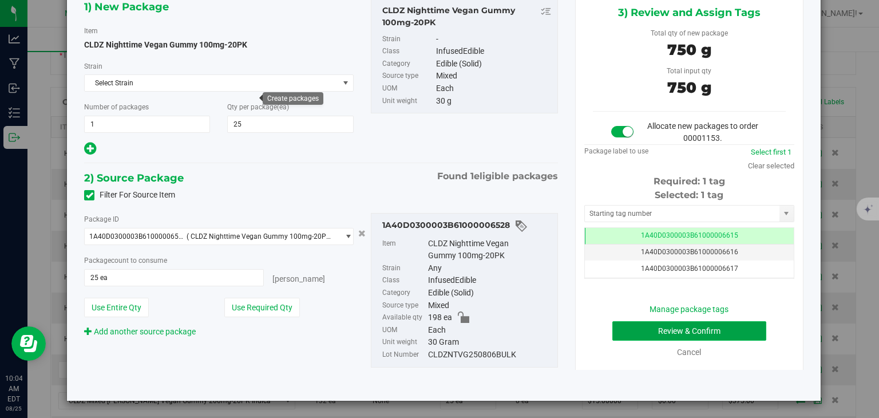
click at [732, 336] on button "Review & Confirm" at bounding box center [690, 330] width 154 height 19
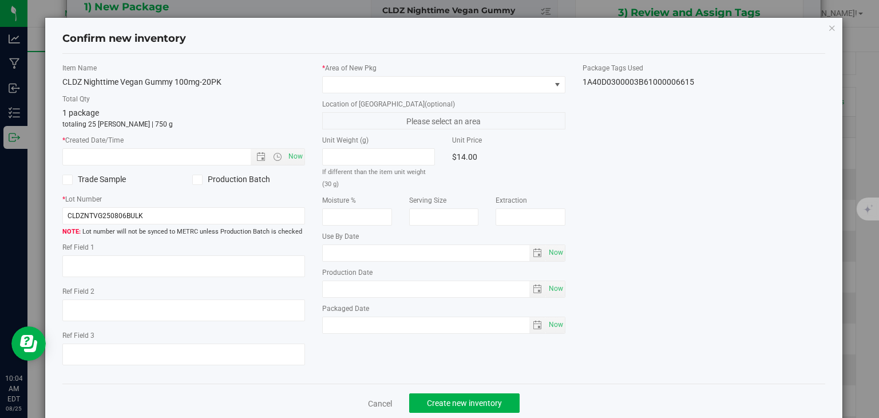
type input "2026-08-06"
type input "2025-08-06"
click at [297, 157] on span "Now" at bounding box center [295, 156] width 19 height 17
type input "8/25/2025 10:04 AM"
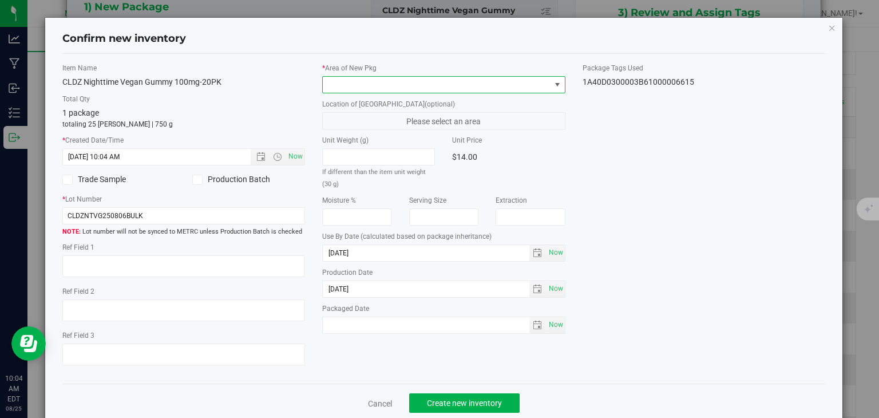
click at [332, 91] on span at bounding box center [437, 85] width 228 height 16
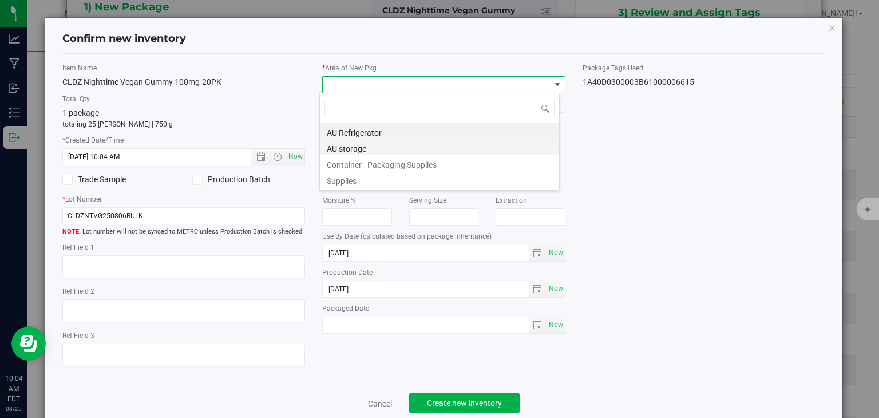
click at [353, 147] on li "AU storage" at bounding box center [439, 147] width 239 height 16
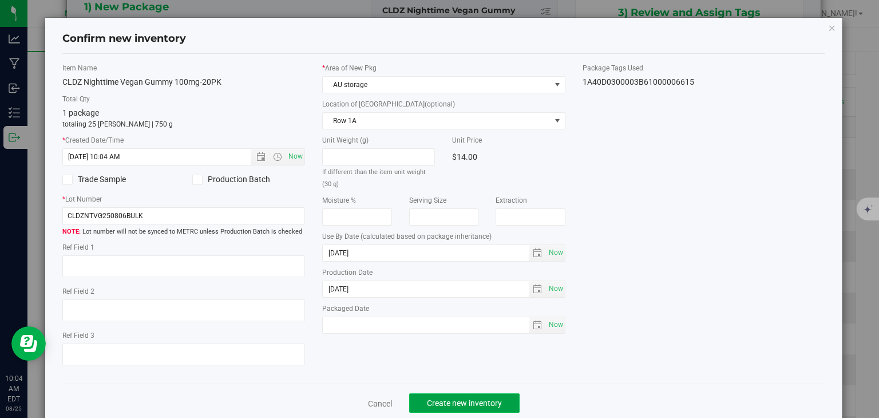
click at [455, 394] on button "Create new inventory" at bounding box center [464, 402] width 110 height 19
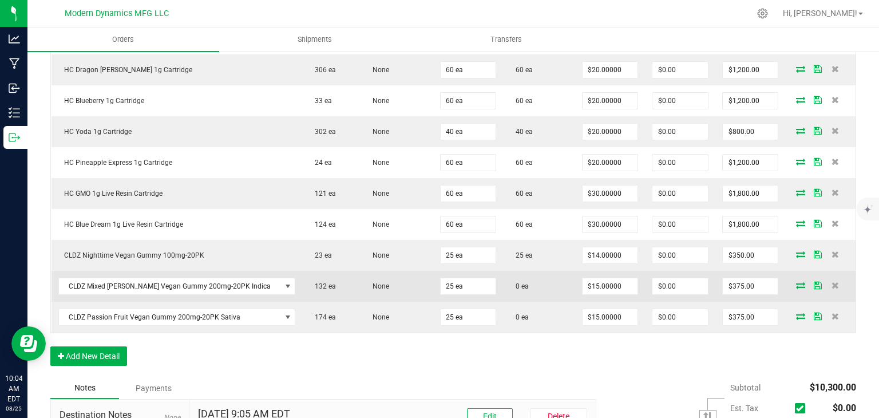
click at [796, 282] on icon at bounding box center [800, 285] width 9 height 7
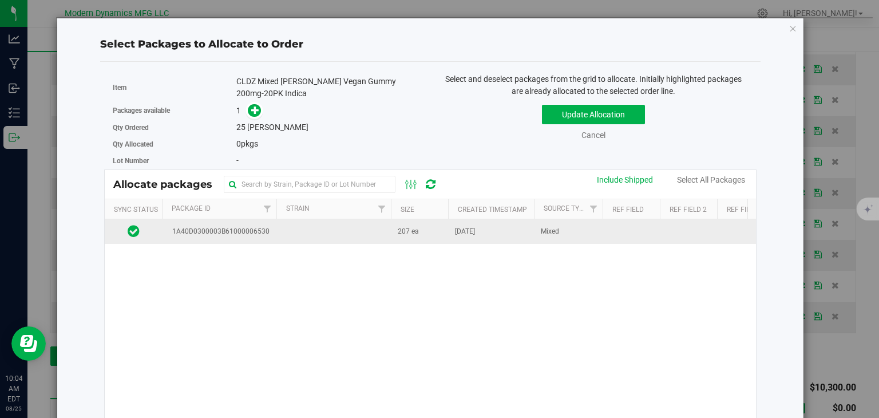
click at [432, 223] on td "207 ea" at bounding box center [419, 231] width 57 height 25
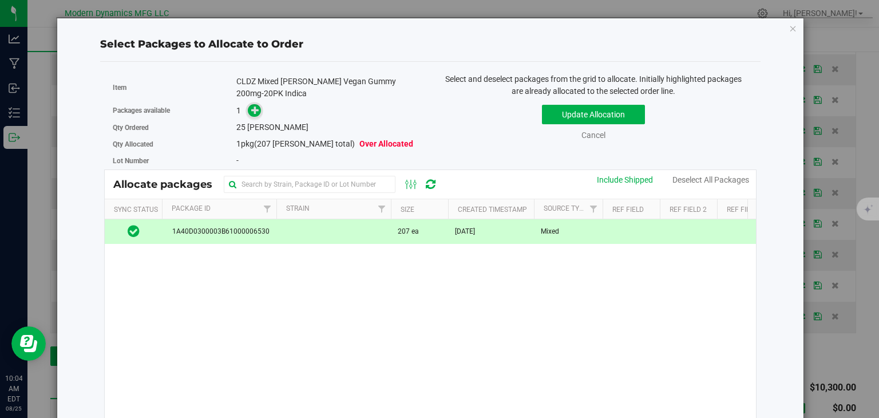
click at [252, 104] on span at bounding box center [254, 110] width 13 height 13
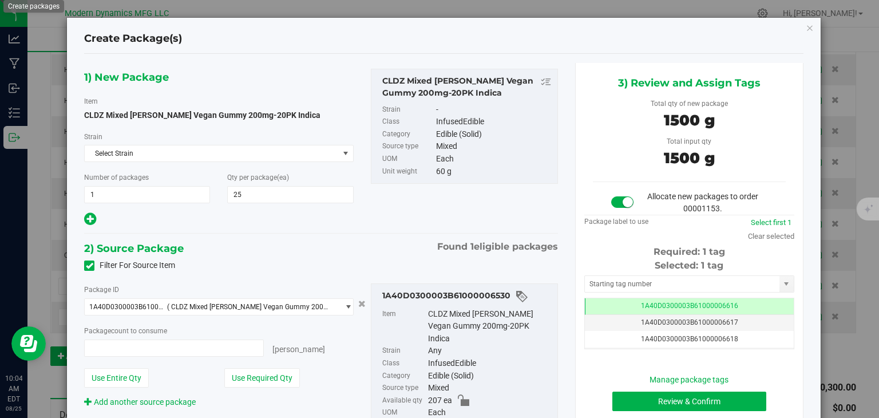
type input "25 ea"
click at [694, 392] on button "Review & Confirm" at bounding box center [690, 401] width 154 height 19
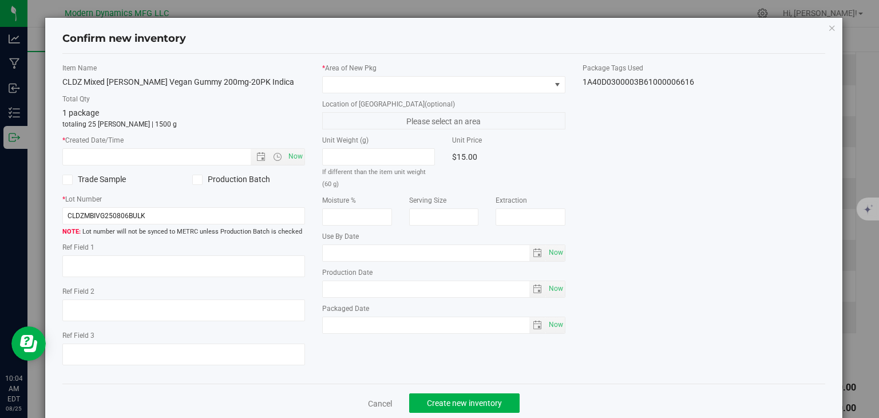
type input "2026-08-06"
type input "2025-08-06"
click at [300, 154] on span "Now" at bounding box center [295, 156] width 19 height 17
type input "8/25/2025 10:04 AM"
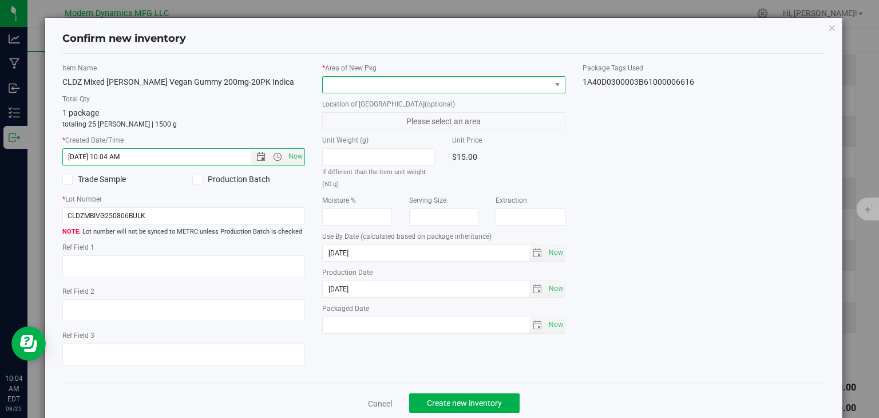
click at [339, 78] on span at bounding box center [437, 85] width 228 height 16
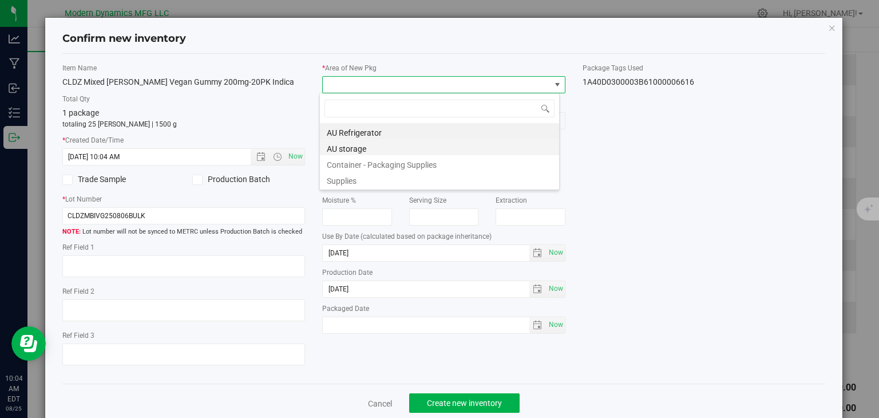
click at [334, 143] on li "AU storage" at bounding box center [439, 147] width 239 height 16
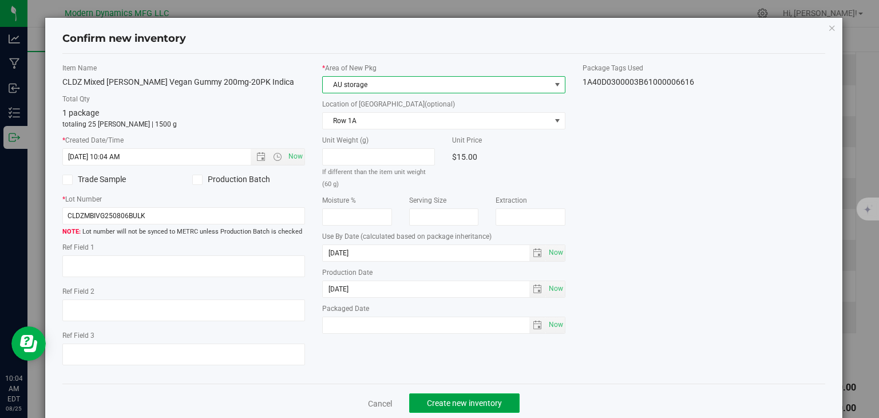
click at [469, 398] on span "Create new inventory" at bounding box center [464, 402] width 75 height 9
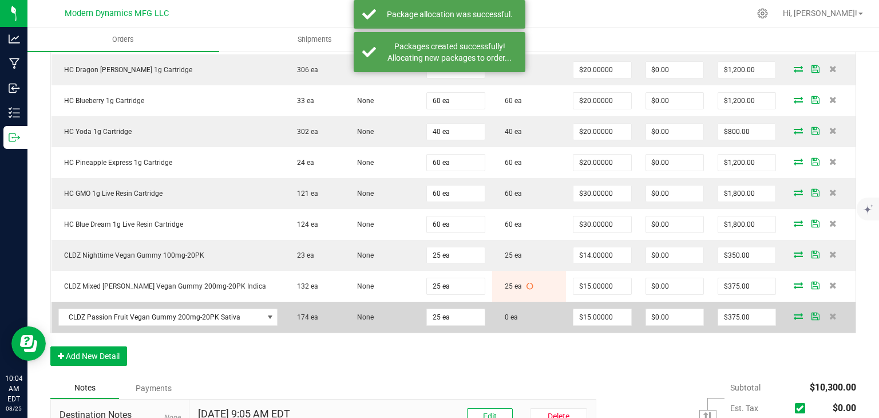
click at [794, 316] on icon at bounding box center [798, 316] width 9 height 7
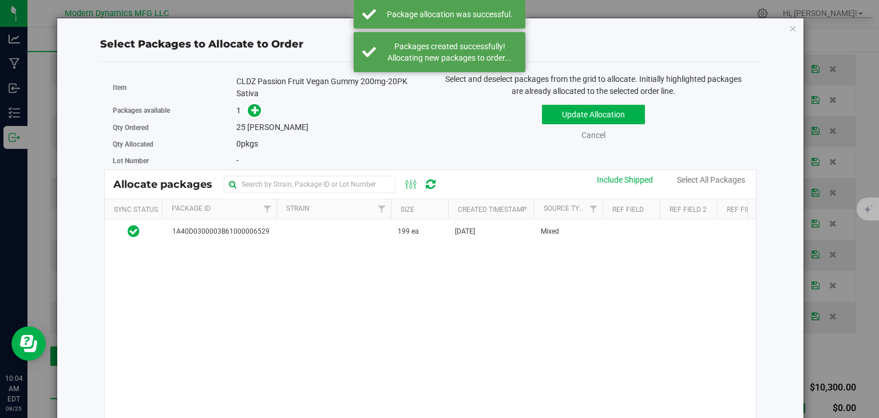
click at [253, 243] on div "1A40D0300003B61000006529 199 ea Aug 12, 2025 Mixed CLDZPFSVG250808 AU storage $…" at bounding box center [431, 362] width 652 height 286
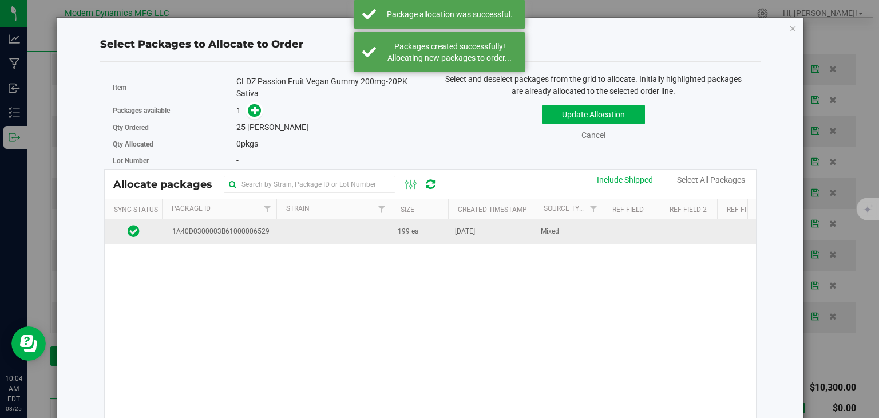
click at [252, 236] on td "1A40D0300003B61000006529" at bounding box center [219, 231] width 115 height 25
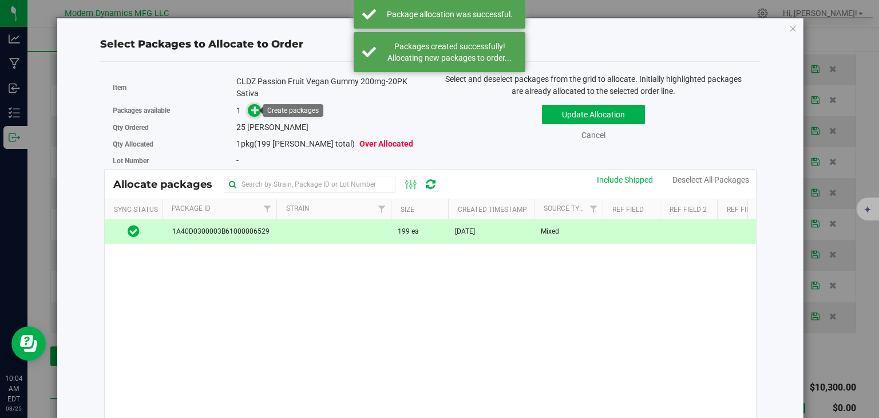
click at [248, 107] on span at bounding box center [254, 110] width 13 height 13
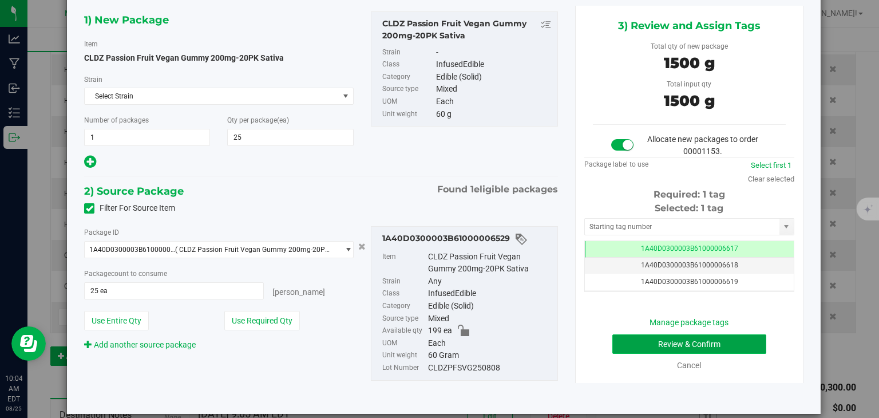
click at [714, 350] on button "Review & Confirm" at bounding box center [690, 343] width 154 height 19
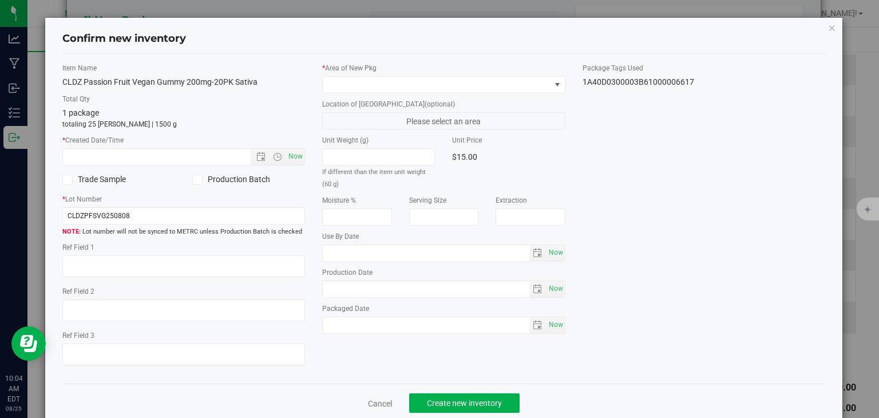
type input "2026-08-08"
type input "2025-08-08"
click at [291, 158] on span "Now" at bounding box center [295, 156] width 19 height 17
type input "8/25/2025 10:04 AM"
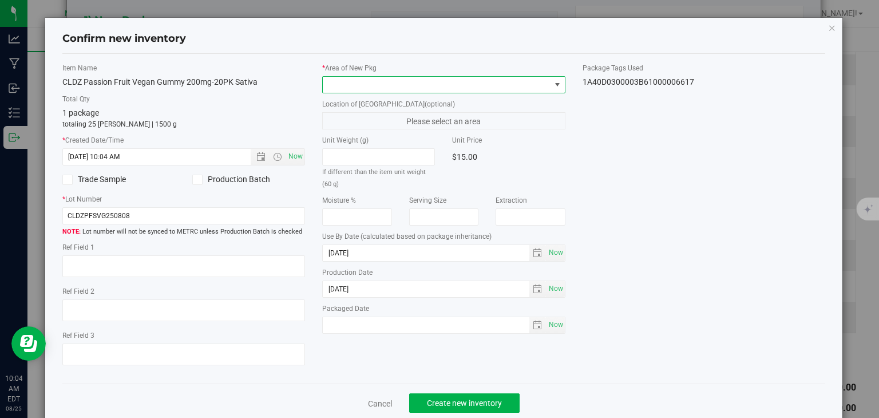
click at [348, 88] on span at bounding box center [437, 85] width 228 height 16
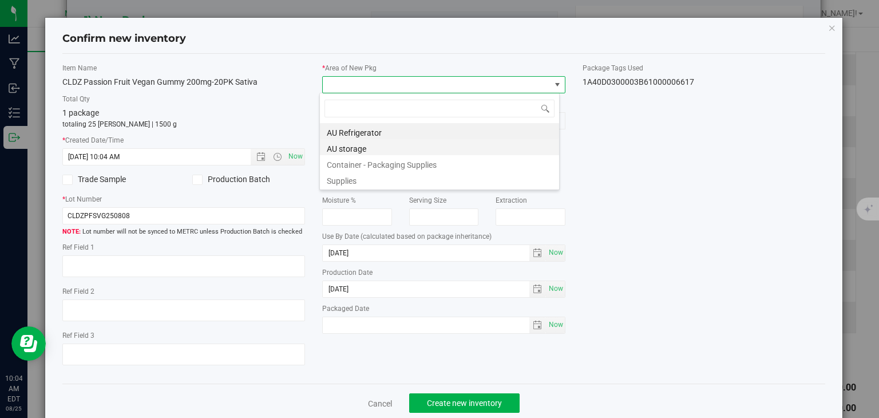
click at [337, 141] on li "AU storage" at bounding box center [439, 147] width 239 height 16
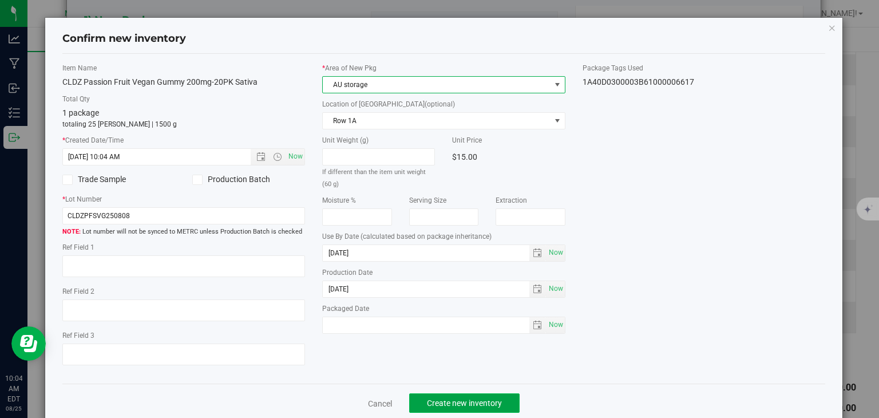
drag, startPoint x: 452, startPoint y: 404, endPoint x: 453, endPoint y: 397, distance: 7.1
click at [453, 404] on span "Create new inventory" at bounding box center [464, 402] width 75 height 9
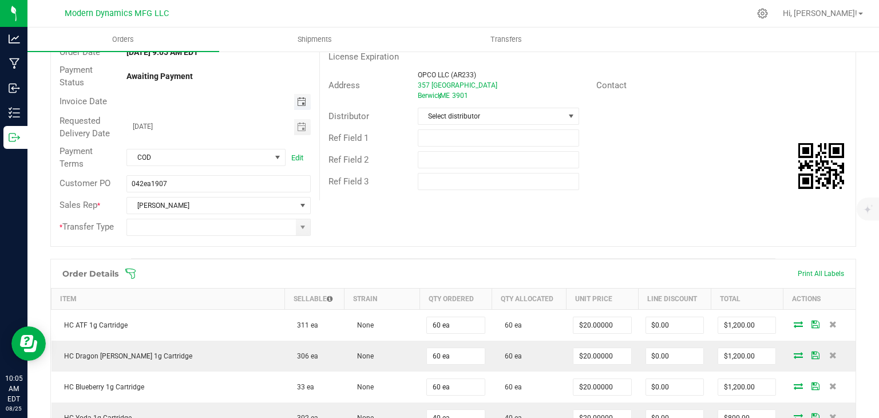
click at [298, 105] on span "Toggle calendar" at bounding box center [301, 101] width 9 height 9
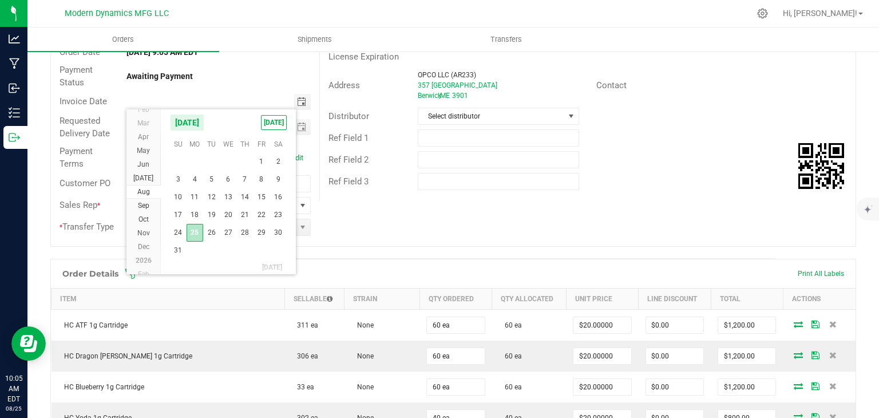
click at [187, 236] on span "25" at bounding box center [195, 233] width 17 height 18
type input "[DATE]"
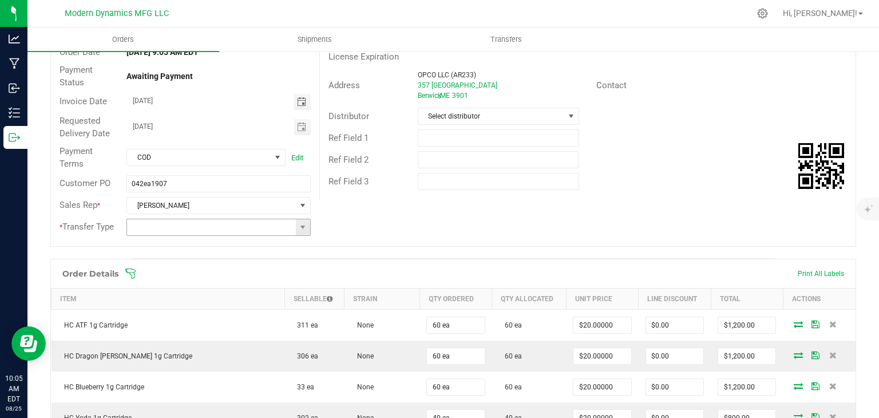
click at [296, 225] on span at bounding box center [303, 227] width 14 height 16
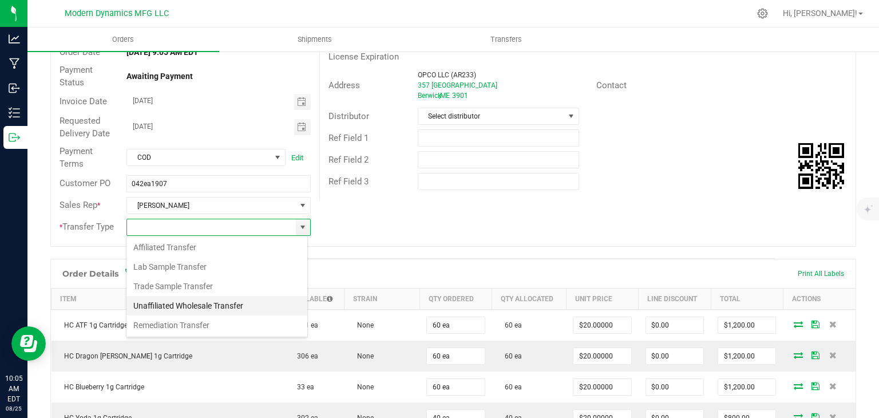
click at [228, 310] on li "Unaffiliated Wholesale Transfer" at bounding box center [217, 305] width 181 height 19
type input "Unaffiliated Wholesale Transfer"
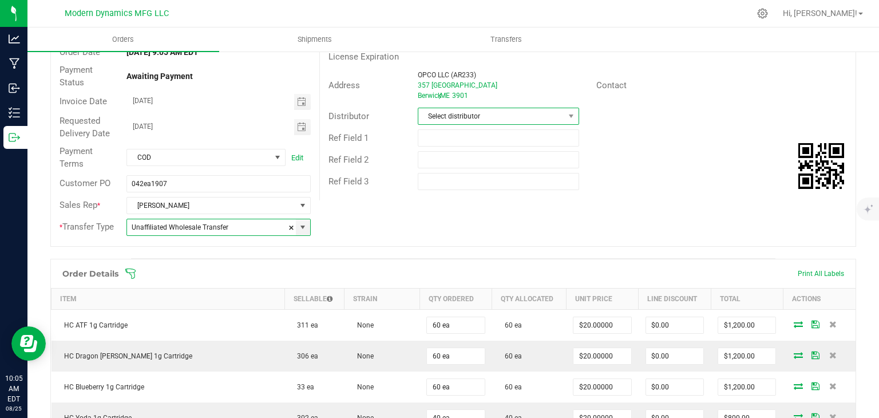
click at [506, 115] on span "Select distributor" at bounding box center [491, 116] width 146 height 16
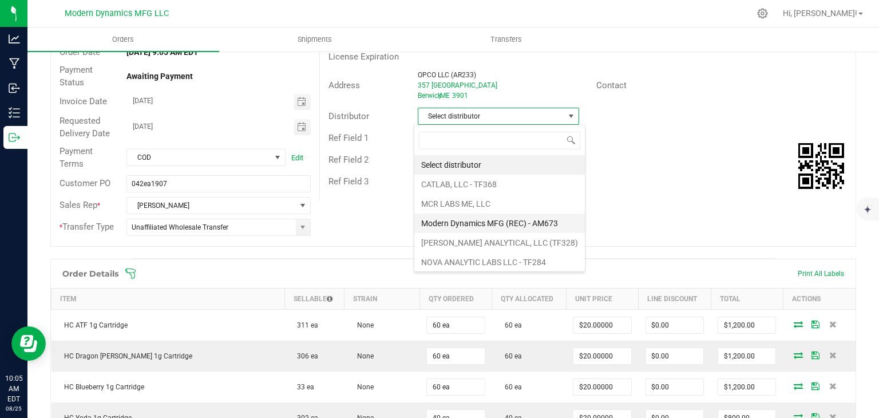
click at [481, 220] on li "Modern Dynamics MFG (REC) - AM673" at bounding box center [499, 223] width 171 height 19
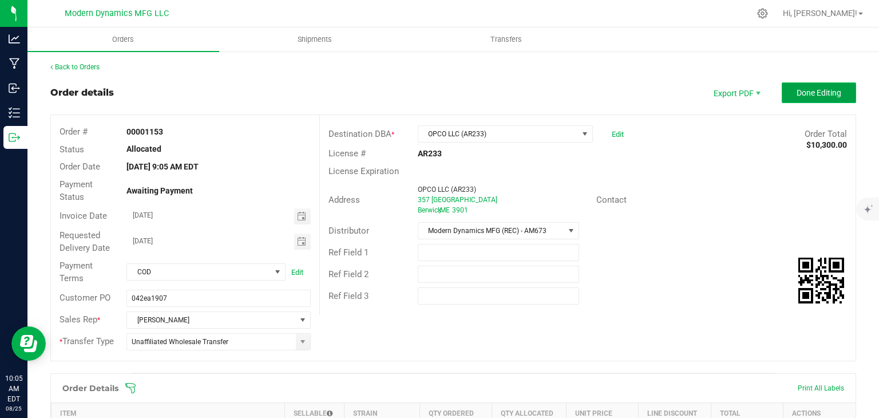
click at [827, 86] on button "Done Editing" at bounding box center [819, 92] width 74 height 21
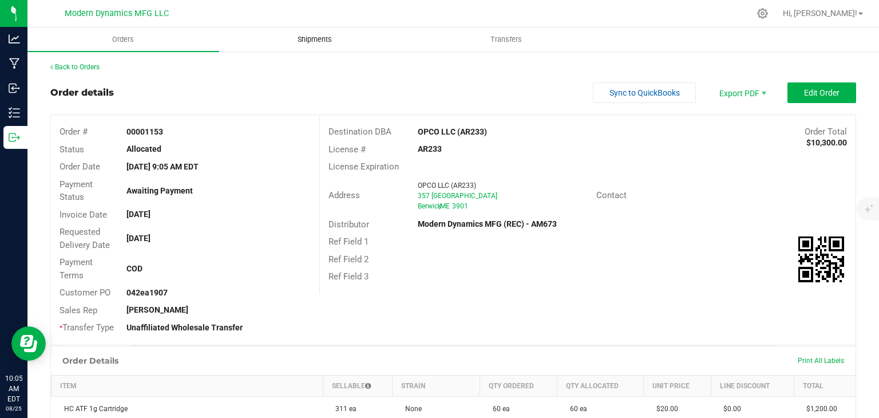
click at [332, 38] on span "Shipments" at bounding box center [314, 39] width 65 height 10
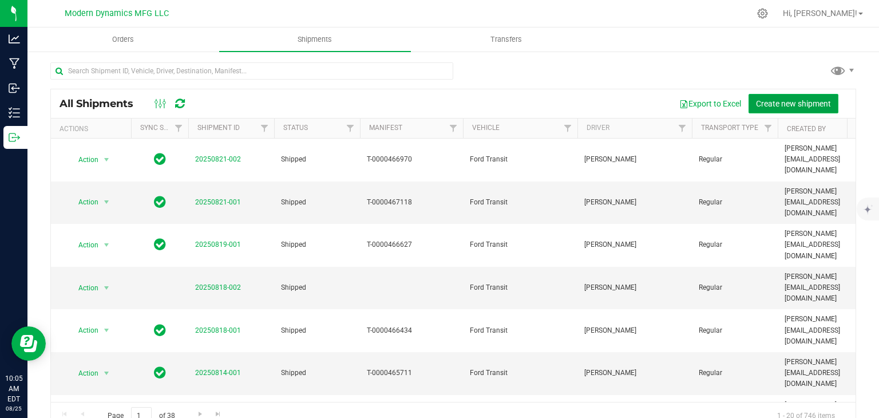
click at [777, 100] on span "Create new shipment" at bounding box center [793, 103] width 75 height 9
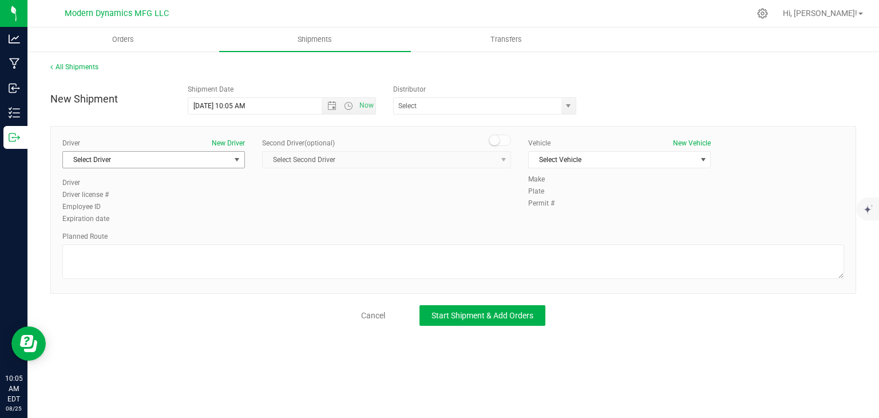
click at [149, 159] on span "Select Driver" at bounding box center [146, 160] width 167 height 16
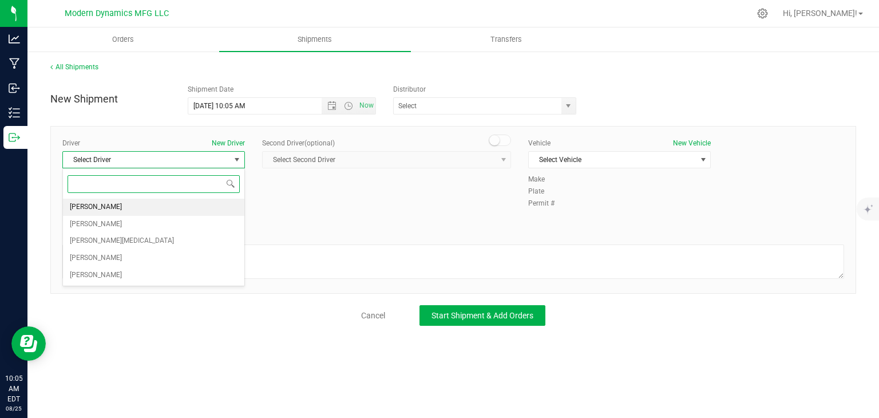
click at [149, 198] on div "Select Driver William Alosky Kenneth Hill Steven Pica Jason Provanzano Ry Russe…" at bounding box center [153, 227] width 183 height 119
click at [141, 204] on li "William Alosky" at bounding box center [153, 207] width 181 height 17
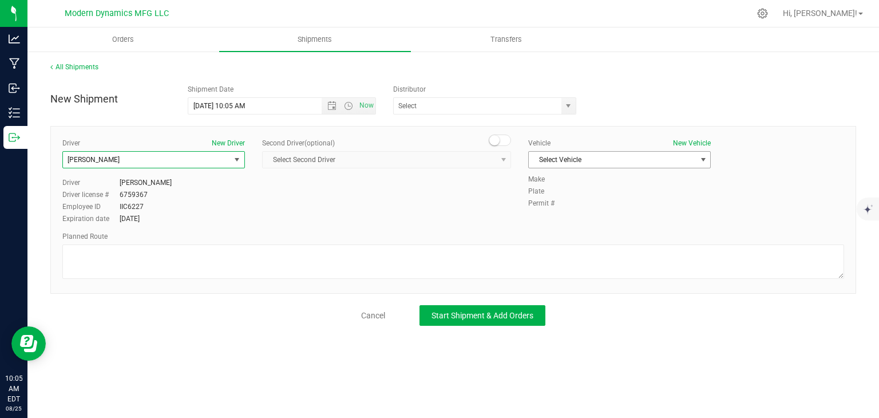
click at [632, 162] on span "Select Vehicle" at bounding box center [612, 160] width 167 height 16
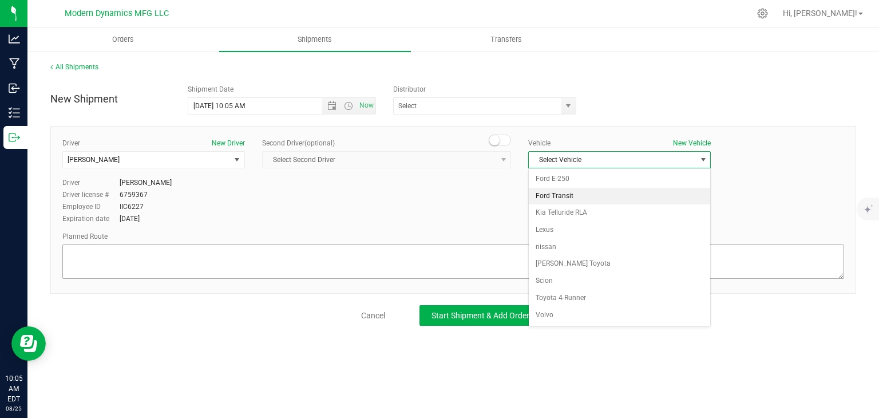
drag, startPoint x: 585, startPoint y: 192, endPoint x: 364, endPoint y: 254, distance: 229.5
click at [578, 194] on li "Ford Transit" at bounding box center [619, 196] width 181 height 17
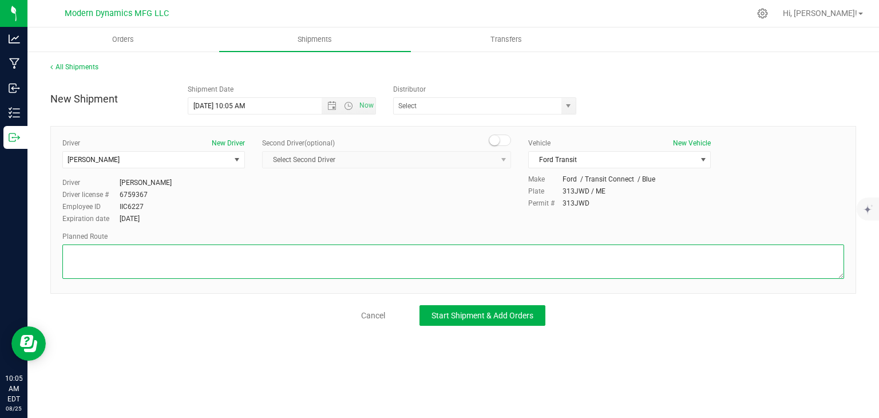
click at [334, 266] on textarea at bounding box center [453, 261] width 782 height 34
paste textarea "5 Drapeau St Biddeford, ME 04005  Take Biddeford Connector to I-95 S 4 min (1.…"
type textarea "5 Drapeau St Biddeford, ME 04005  Take Biddeford Connector to I-95 S 4 min (1.…"
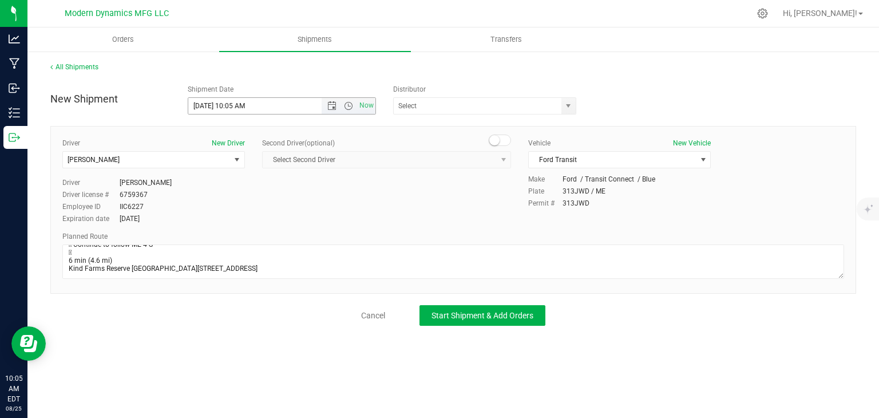
click at [289, 106] on input "8/25/2025 10:05 AM" at bounding box center [264, 106] width 153 height 16
click at [245, 109] on input "8/25/2025 10:05 AM" at bounding box center [264, 106] width 153 height 16
click at [570, 113] on span "select" at bounding box center [569, 106] width 14 height 16
type input "8/25/2025 10:15 AM"
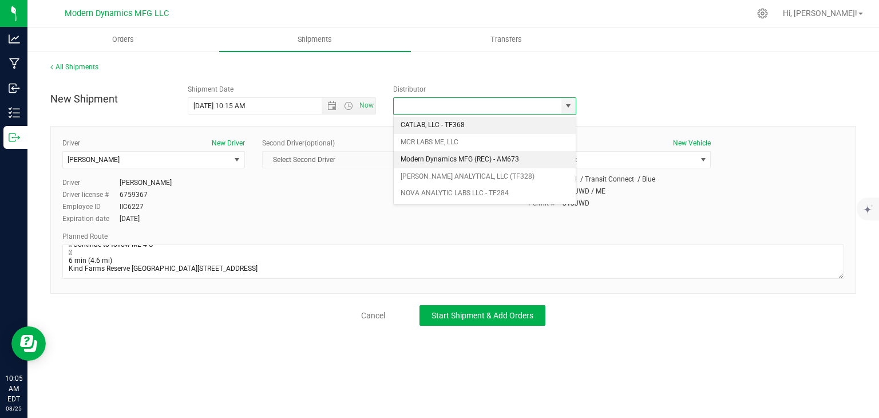
click at [518, 151] on li "Modern Dynamics MFG (REC) - AM673" at bounding box center [485, 159] width 182 height 17
type input "Modern Dynamics MFG (REC) - AM673"
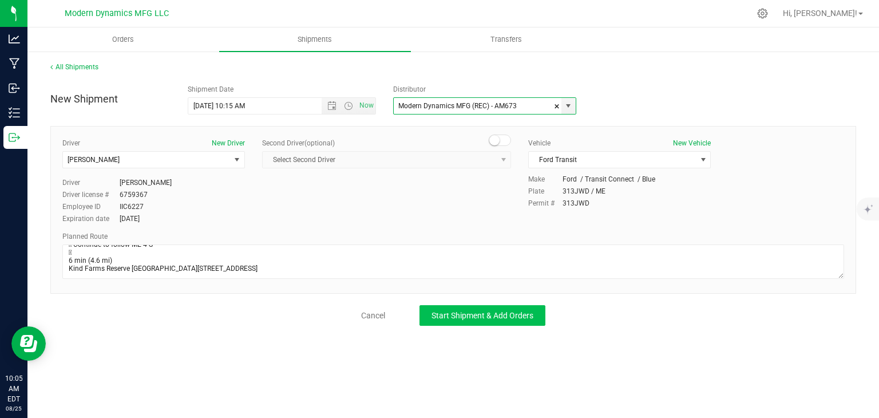
drag, startPoint x: 444, startPoint y: 303, endPoint x: 440, endPoint y: 310, distance: 8.3
click at [445, 301] on div "New Shipment Shipment Date 8/25/2025 10:15 AM Now Distributor Modern Dynamics M…" at bounding box center [453, 202] width 806 height 247
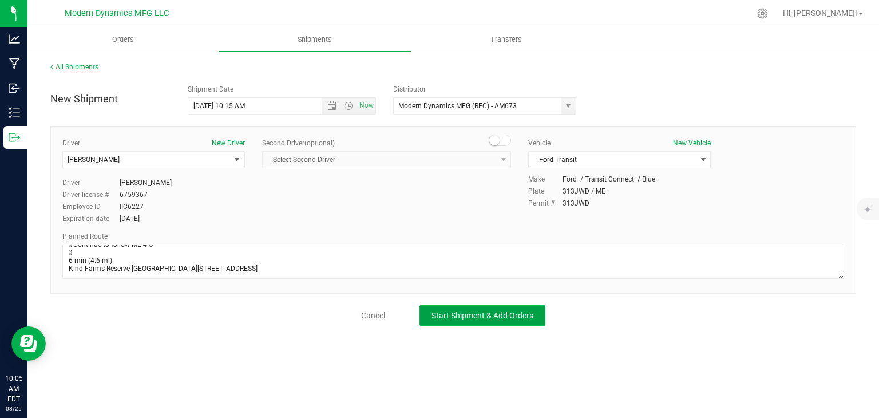
click at [439, 313] on span "Start Shipment & Add Orders" at bounding box center [483, 315] width 102 height 9
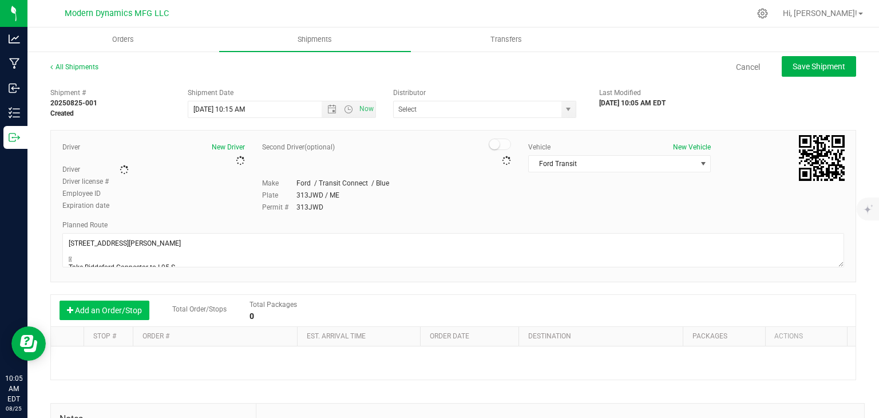
type input "Modern Dynamics MFG (REC) - AM673"
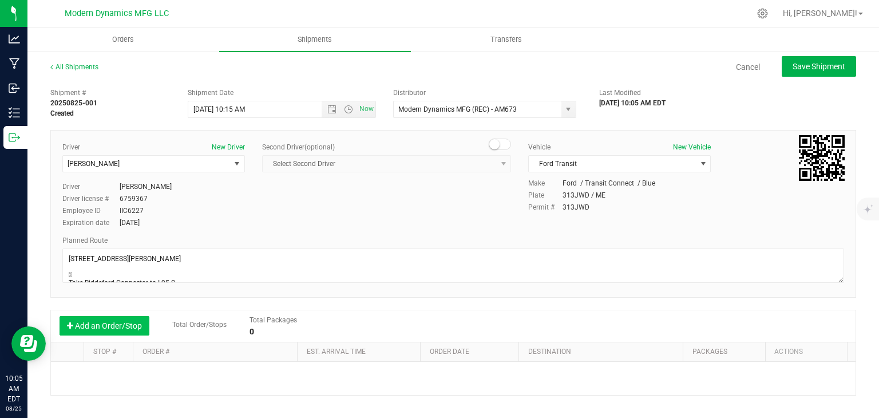
click at [101, 328] on button "Add an Order/Stop" at bounding box center [105, 325] width 90 height 19
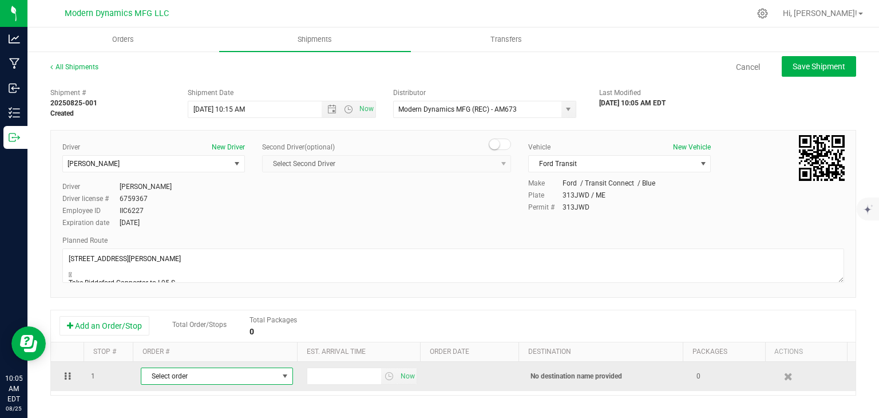
click at [198, 368] on span "Select order" at bounding box center [217, 376] width 152 height 17
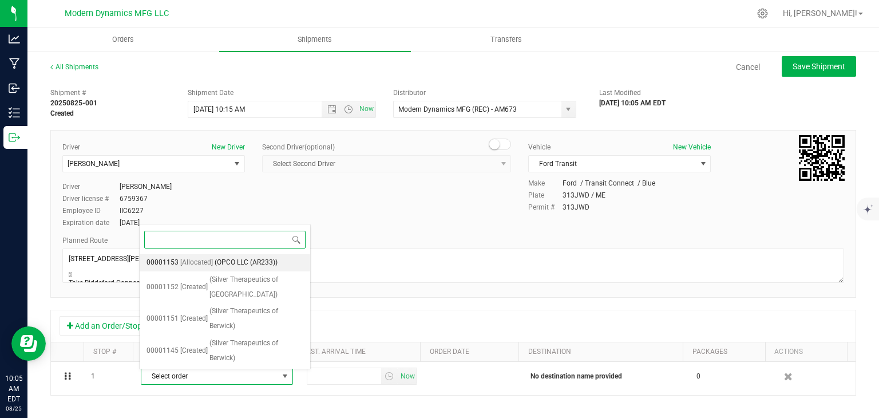
click at [245, 264] on span "(OPCO LLC (AR233))" at bounding box center [246, 262] width 63 height 15
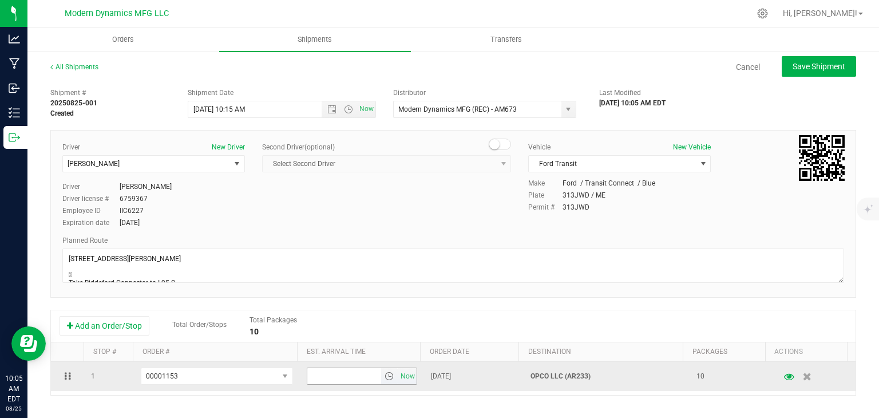
click at [316, 376] on input "text" at bounding box center [344, 376] width 74 height 16
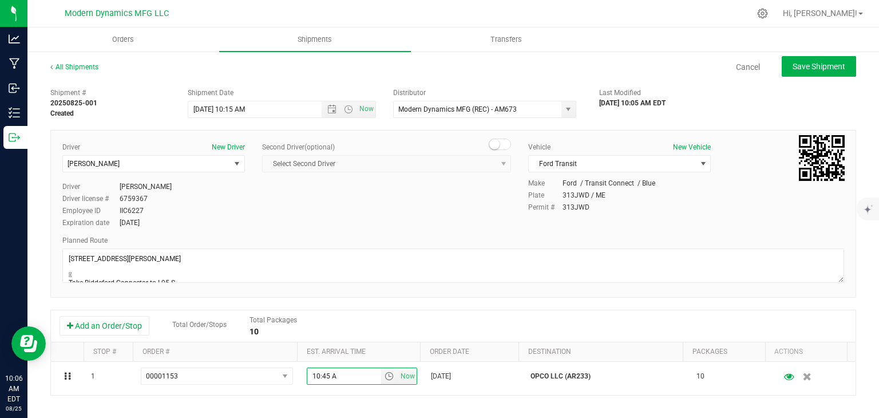
type input "10:45 AM"
click at [792, 46] on ul "Orders Shipments Transfers" at bounding box center [466, 39] width 879 height 25
click at [786, 76] on button "Save Shipment" at bounding box center [819, 66] width 74 height 21
type input "8/25/2025 2:15 PM"
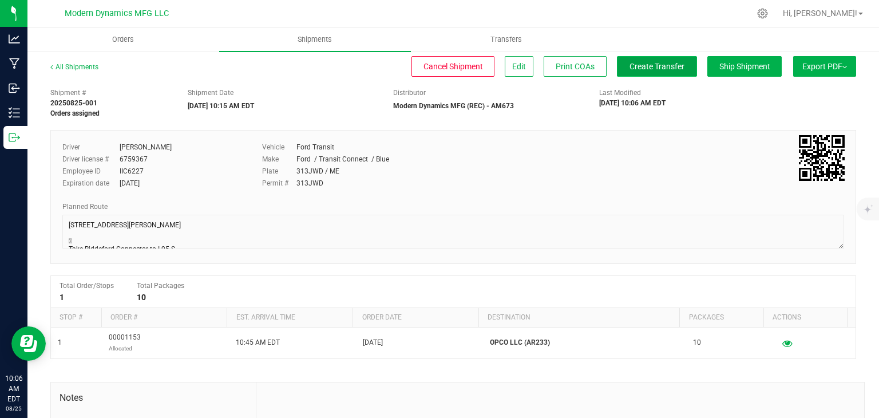
click at [655, 65] on span "Create Transfer" at bounding box center [657, 66] width 55 height 9
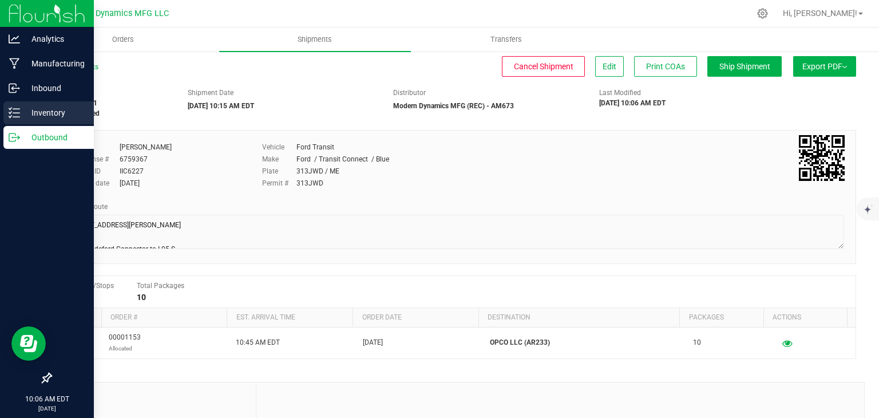
click at [7, 121] on div "Inventory" at bounding box center [48, 112] width 90 height 23
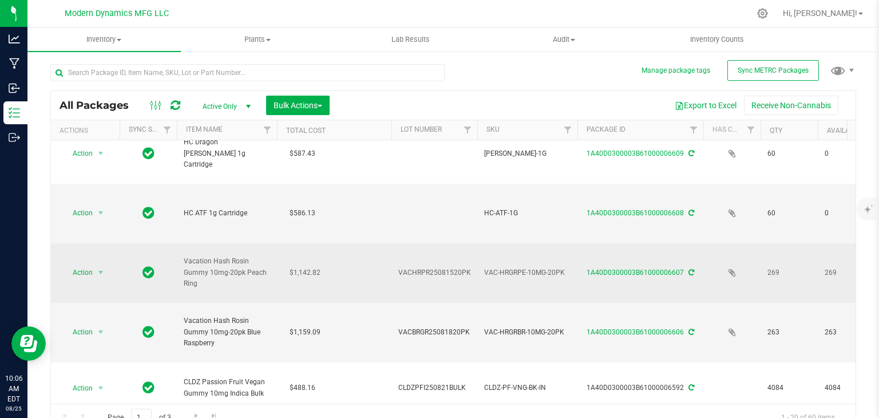
scroll to position [458, 0]
